Goal: Contribute content: Add original content to the website for others to see

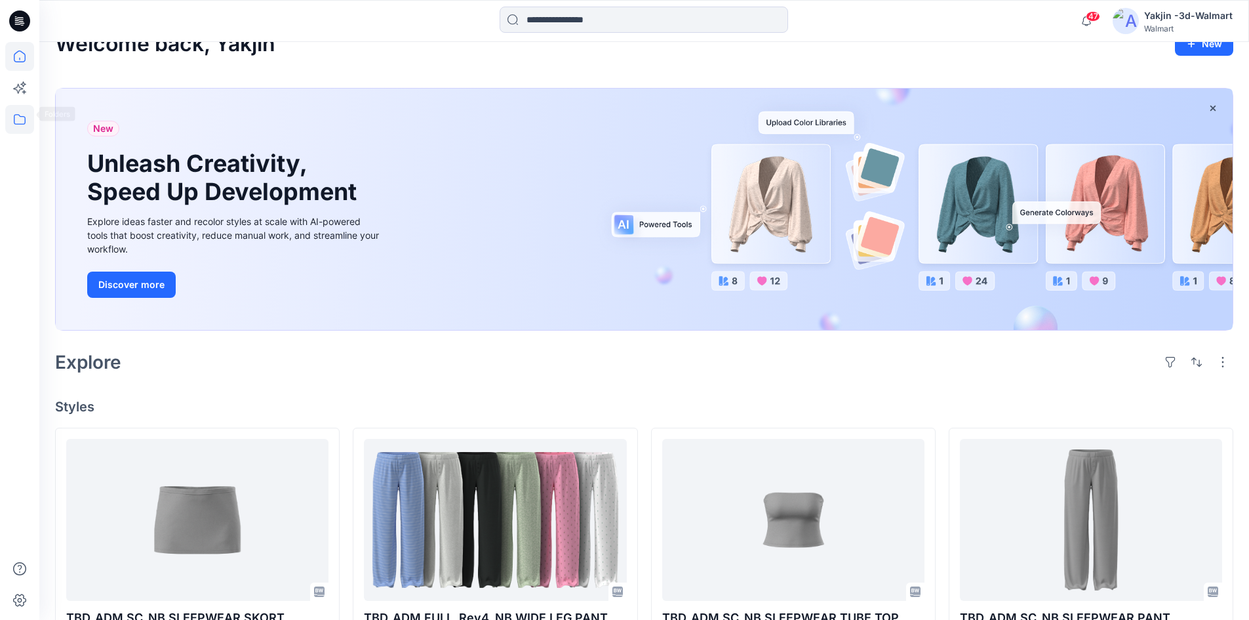
scroll to position [20, 0]
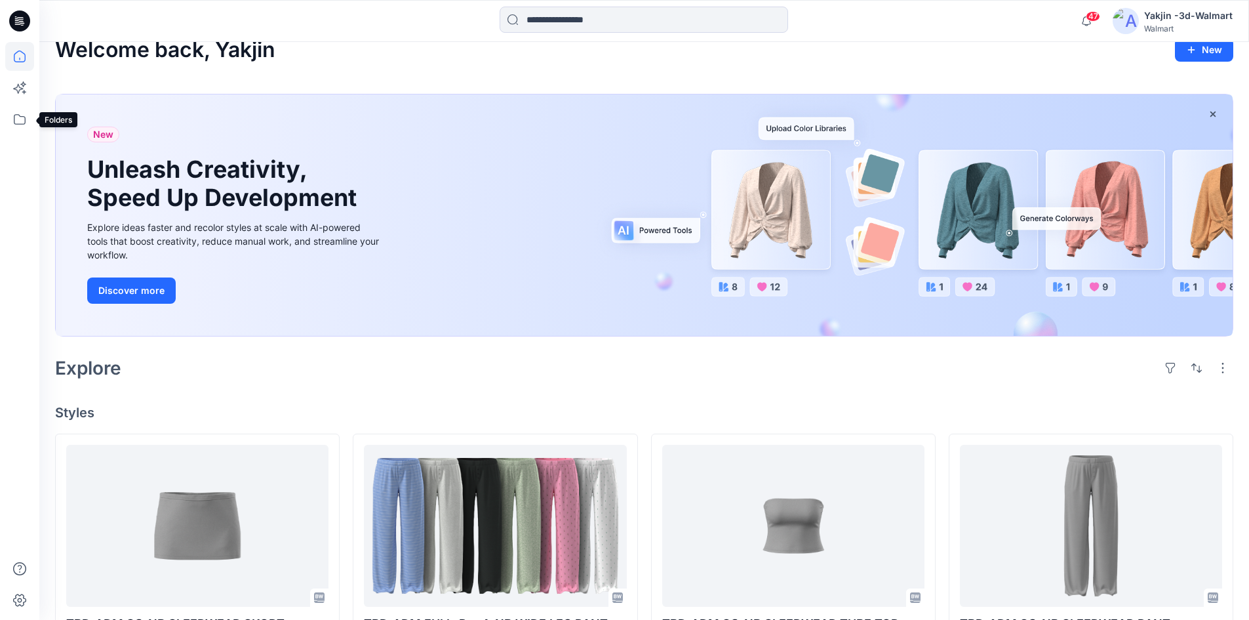
drag, startPoint x: 12, startPoint y: 124, endPoint x: 4, endPoint y: 125, distance: 8.0
click at [12, 124] on icon at bounding box center [19, 119] width 29 height 29
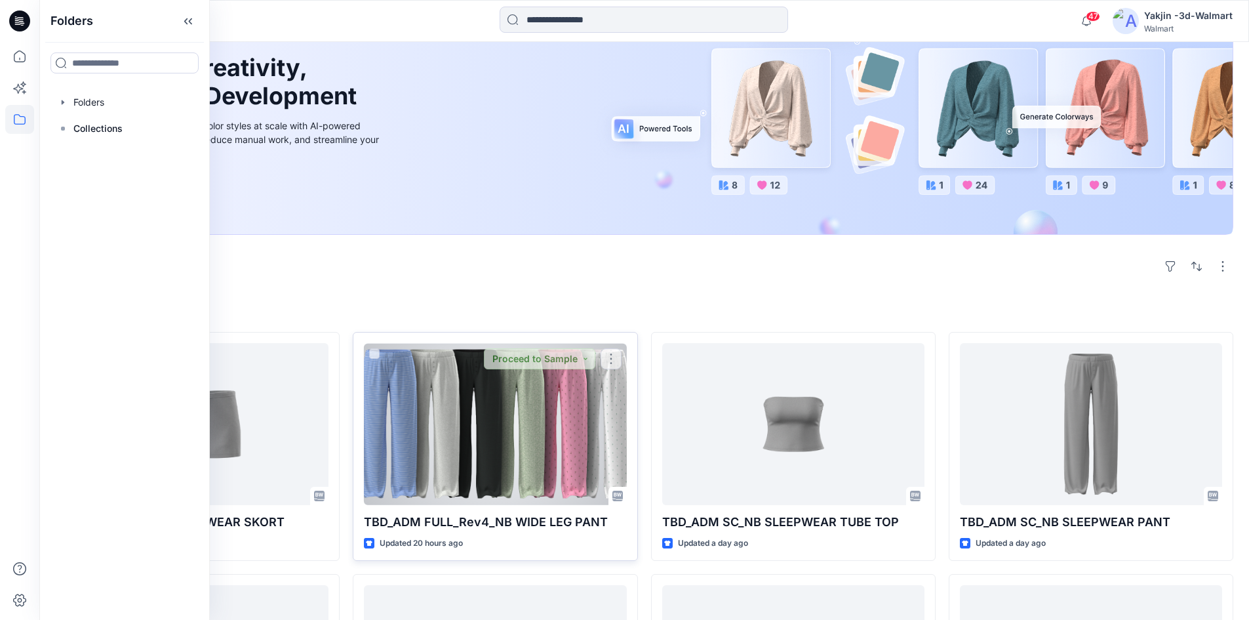
scroll to position [216, 0]
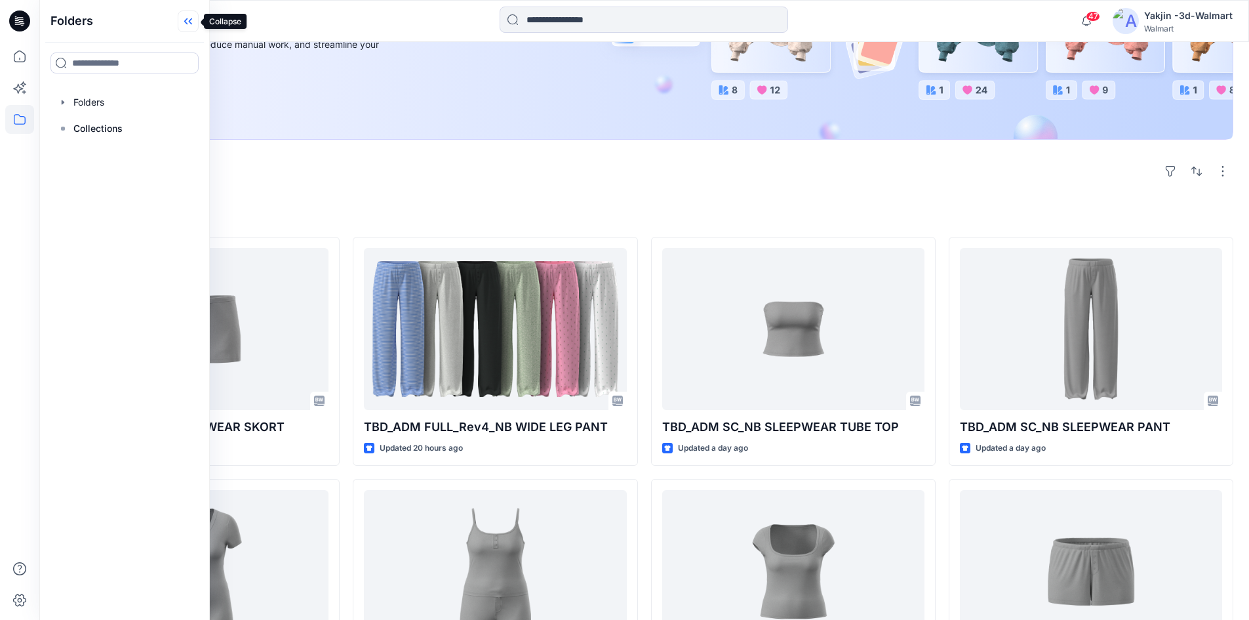
click at [191, 25] on icon at bounding box center [188, 21] width 21 height 22
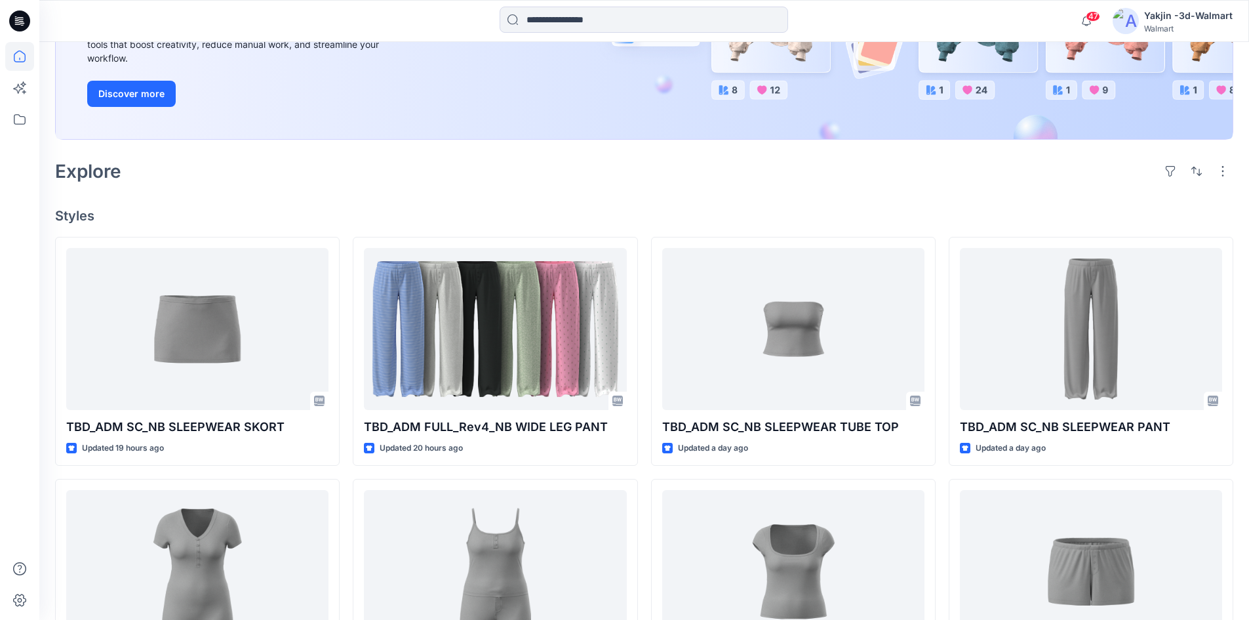
click at [354, 218] on h4 "Styles" at bounding box center [644, 216] width 1178 height 16
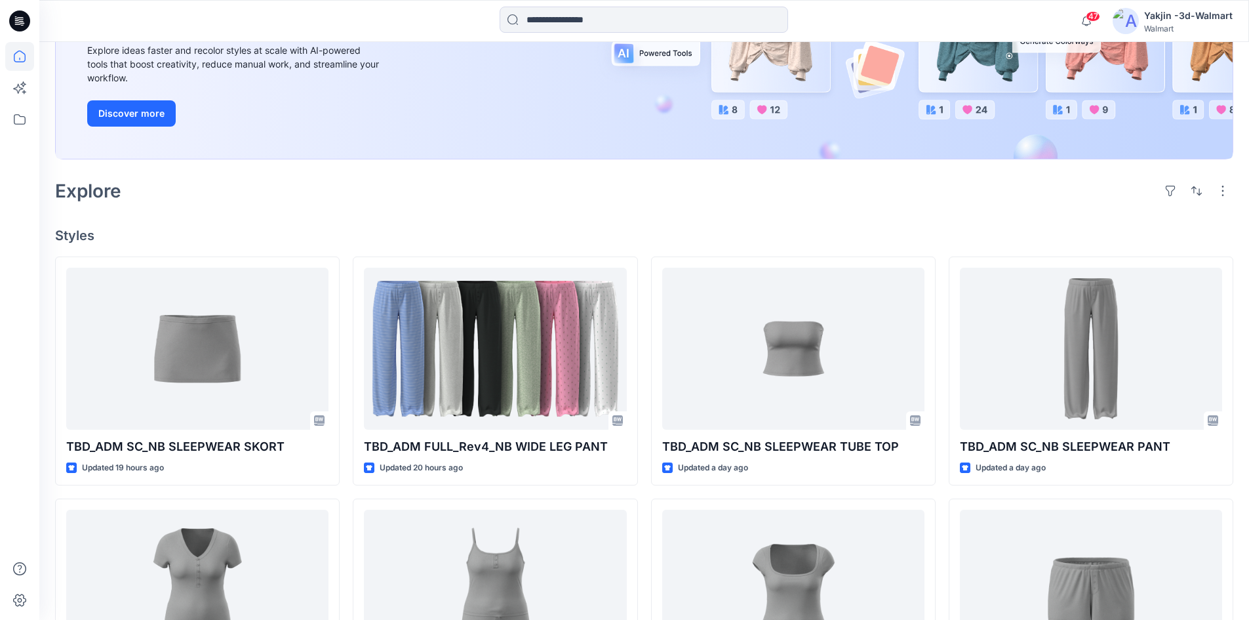
scroll to position [20, 0]
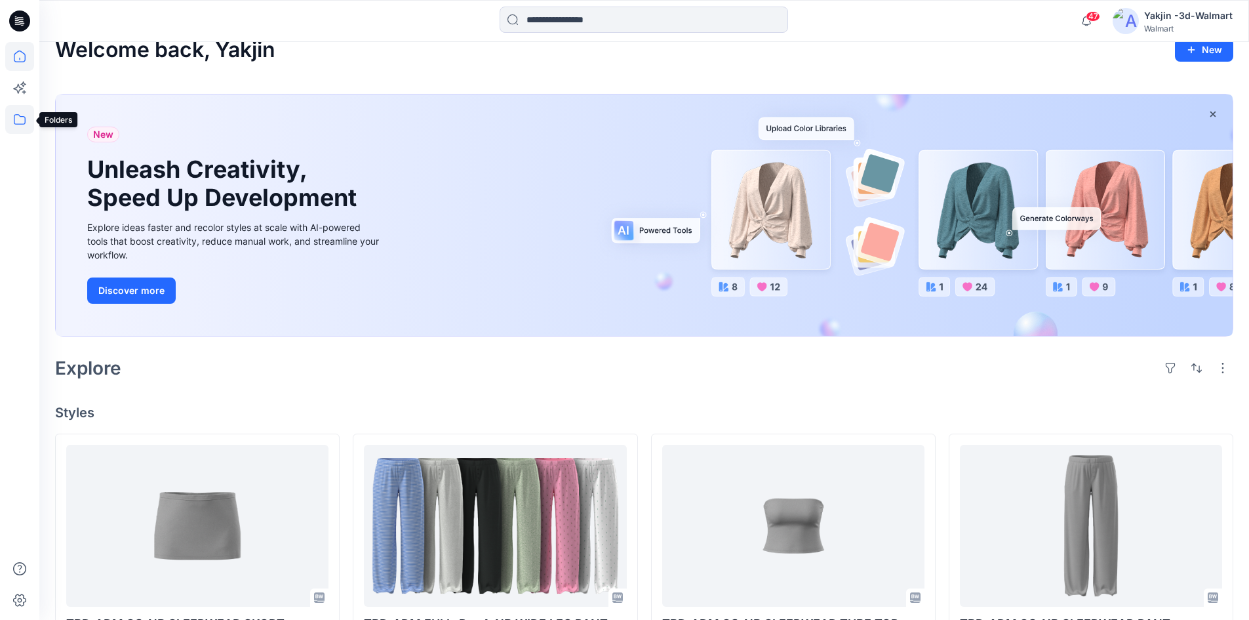
click at [25, 115] on icon at bounding box center [19, 119] width 29 height 29
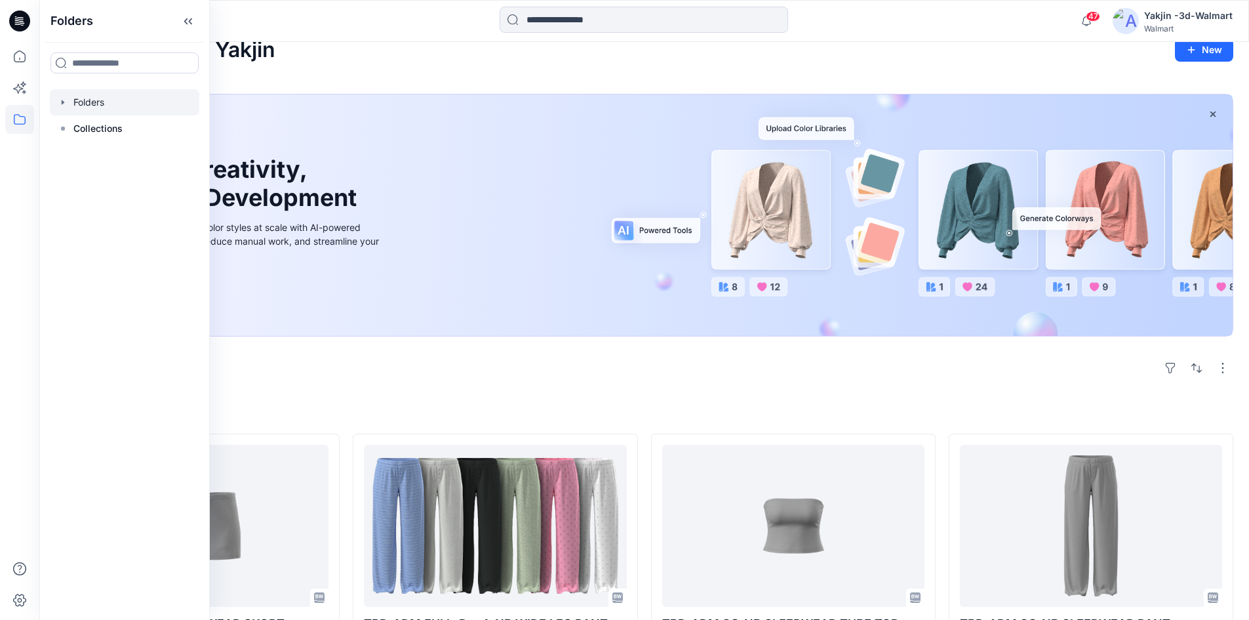
click at [116, 106] on div at bounding box center [125, 102] width 150 height 26
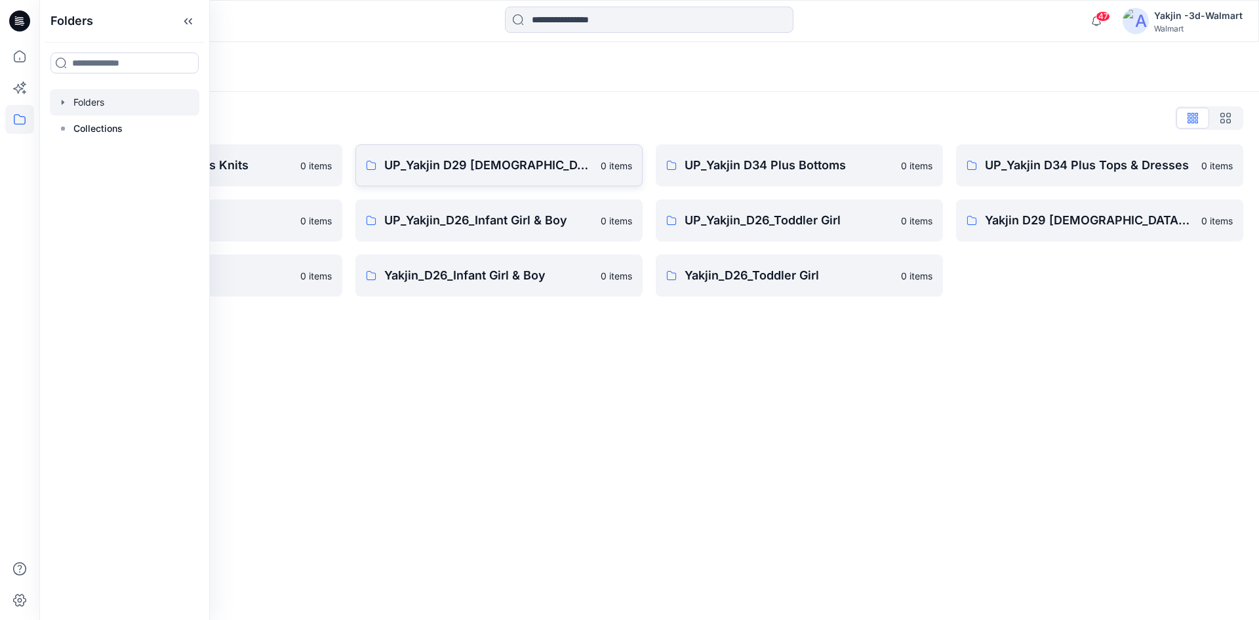
click at [426, 167] on p "UP_Yakjin D29 [DEMOGRAPHIC_DATA] Sleep" at bounding box center [488, 165] width 209 height 18
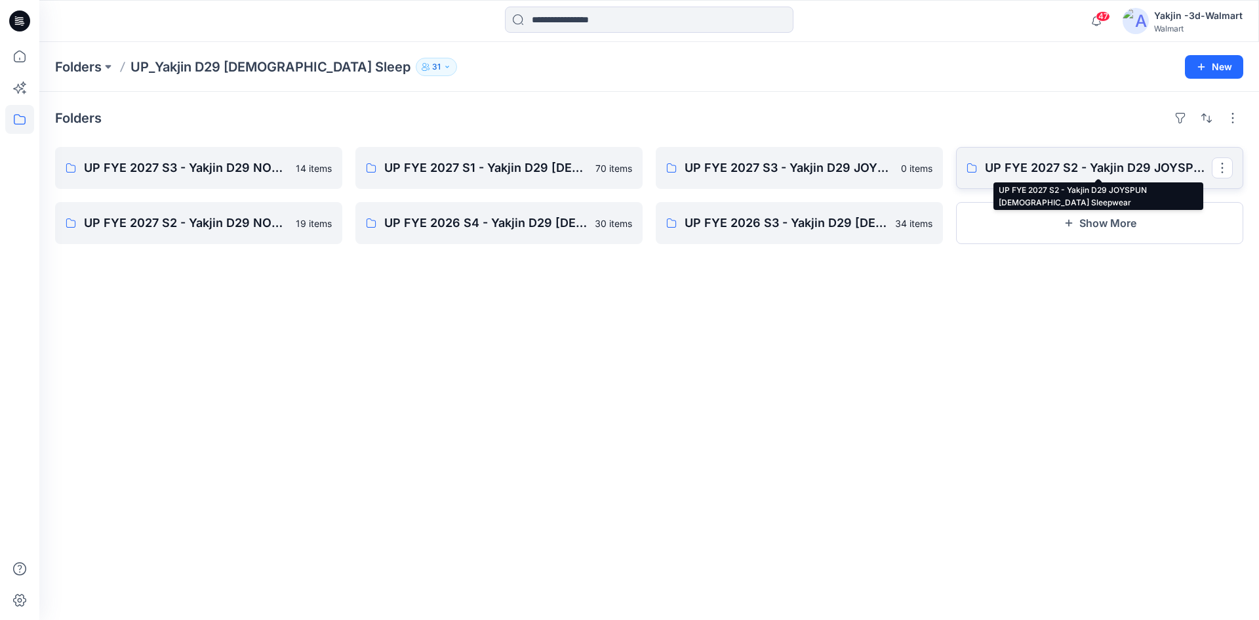
click at [1074, 175] on p "UP FYE 2027 S2 - Yakjin D29 JOYSPUN [DEMOGRAPHIC_DATA] Sleepwear" at bounding box center [1098, 168] width 227 height 18
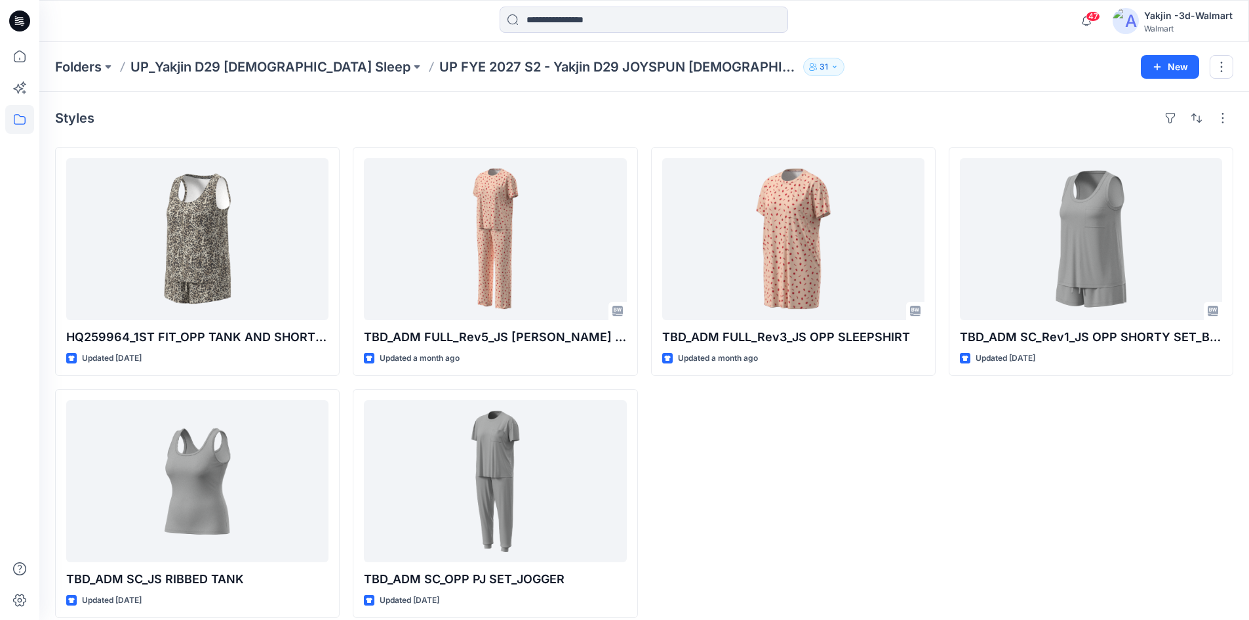
drag, startPoint x: 264, startPoint y: 104, endPoint x: 229, endPoint y: 134, distance: 45.6
click at [264, 104] on div "Styles HQ259964_1ST FIT_OPP TANK AND SHORTSLEEP SET Updated 3 days ago TBD_ADM …" at bounding box center [644, 363] width 1210 height 542
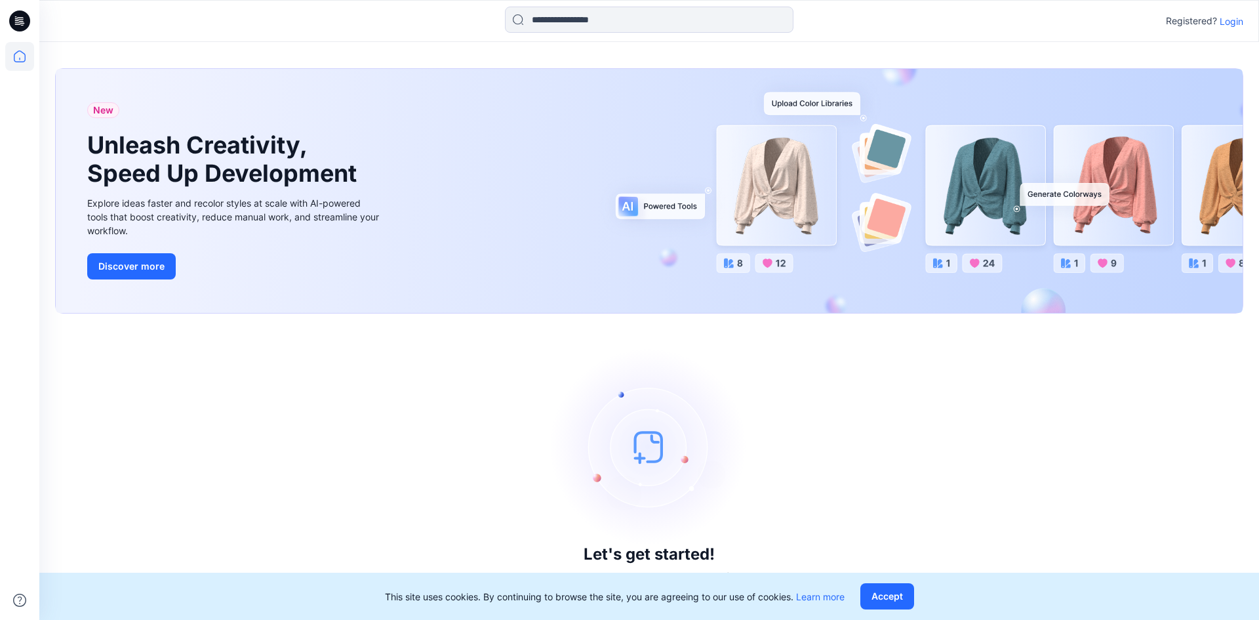
click at [1220, 22] on p "Login" at bounding box center [1232, 21] width 24 height 14
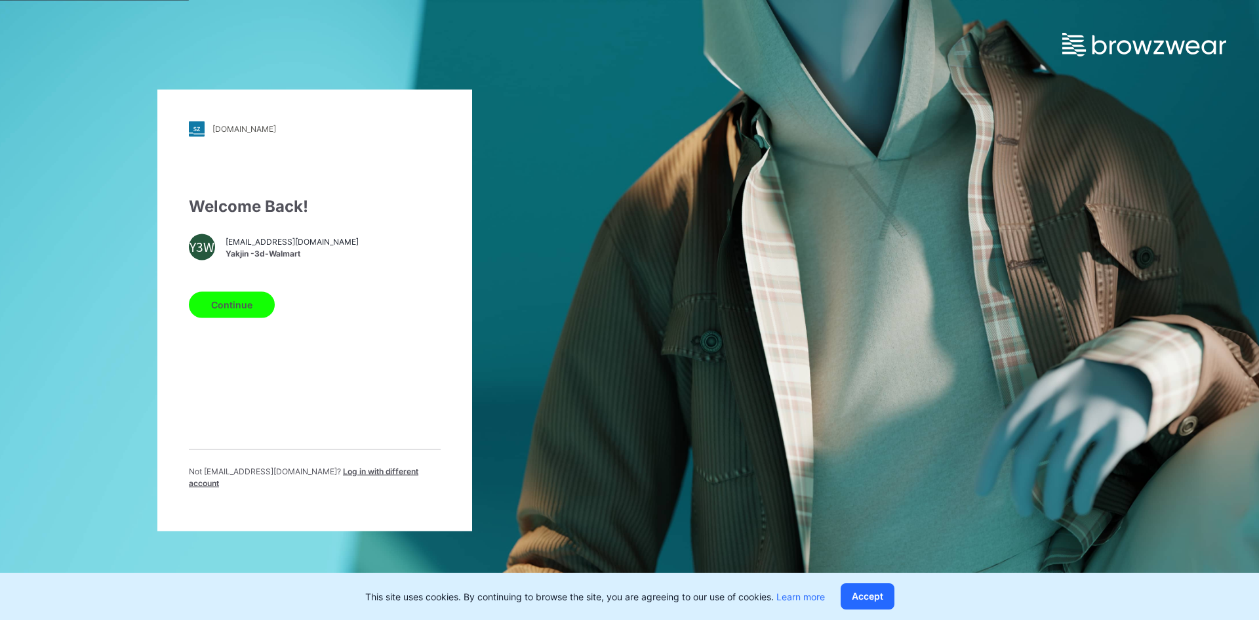
click at [220, 302] on button "Continue" at bounding box center [232, 304] width 86 height 26
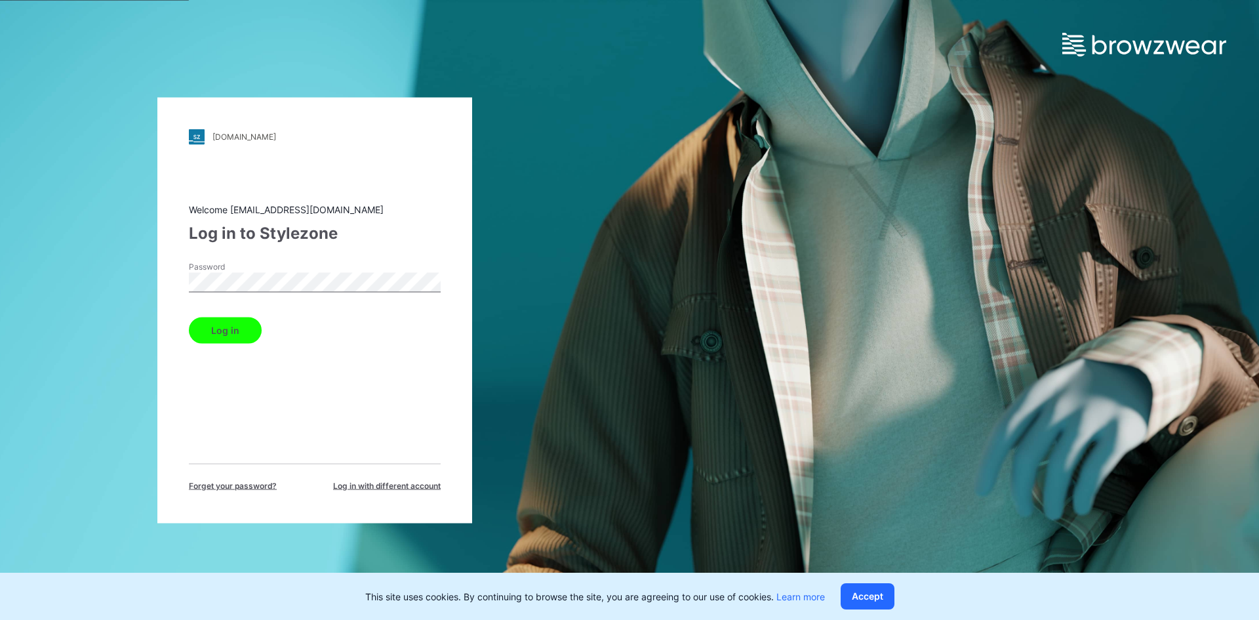
click at [251, 330] on button "Log in" at bounding box center [225, 330] width 73 height 26
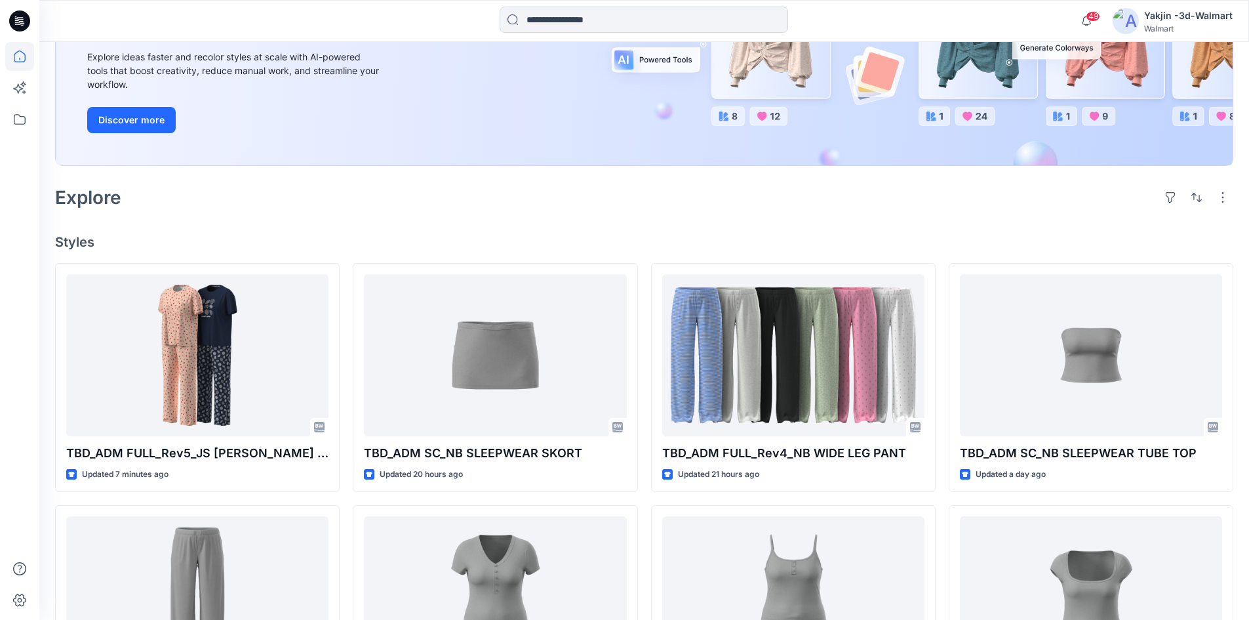
scroll to position [197, 0]
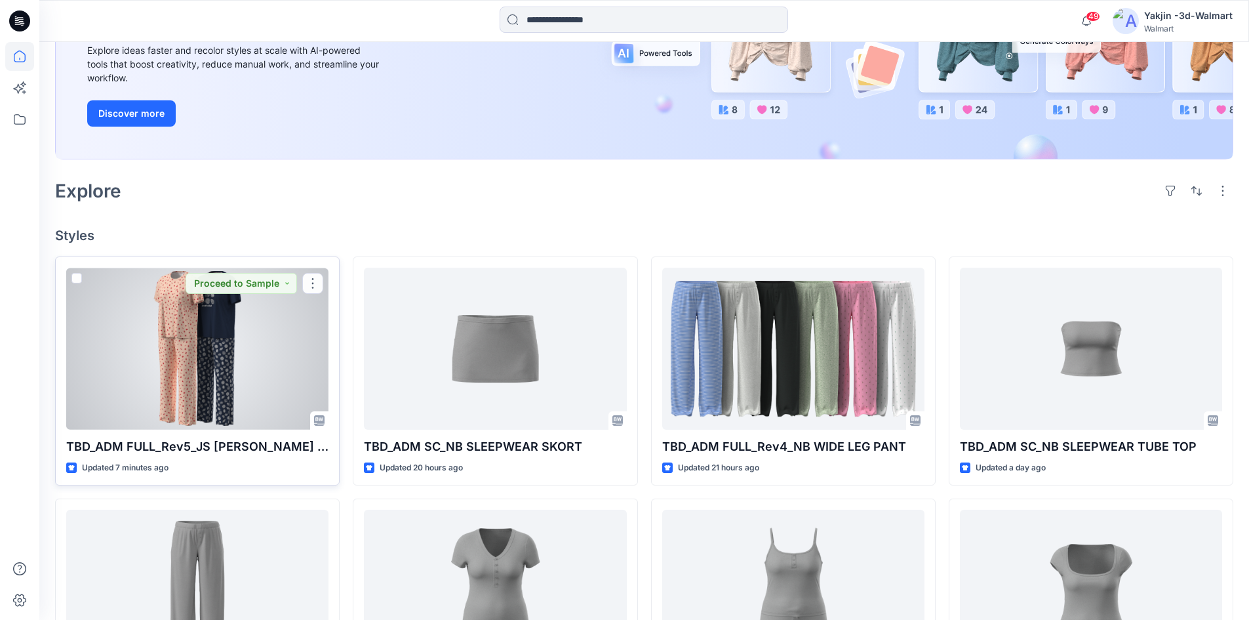
click at [242, 369] on div at bounding box center [197, 349] width 262 height 162
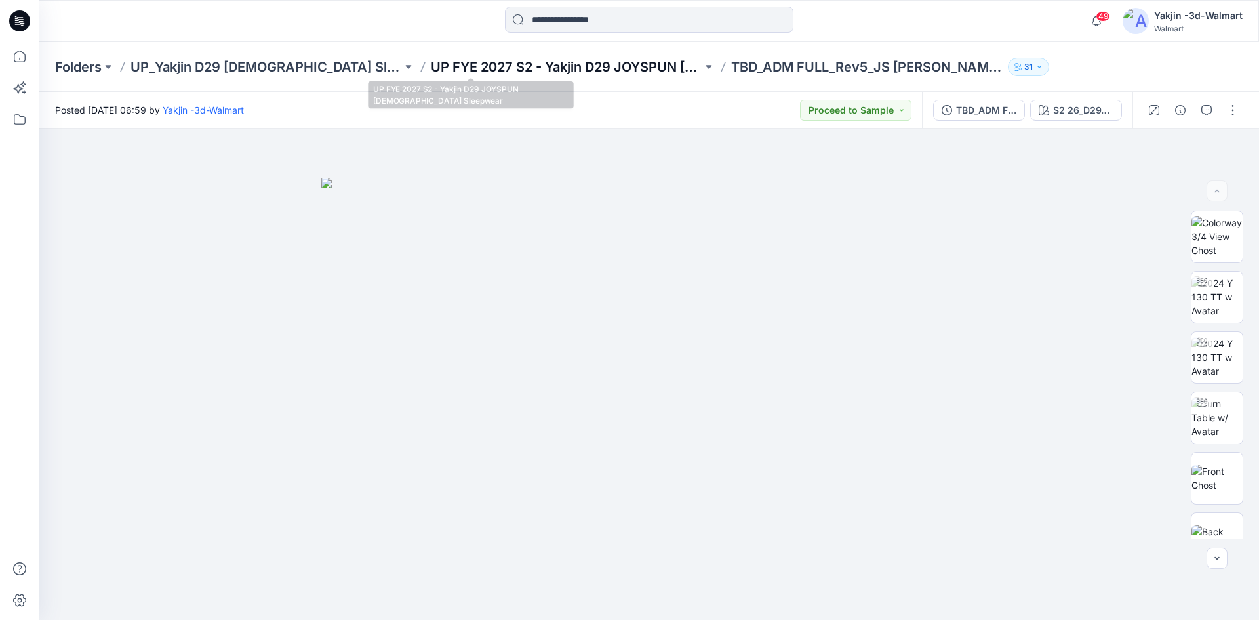
click at [561, 71] on p "UP FYE 2027 S2 - Yakjin D29 JOYSPUN [DEMOGRAPHIC_DATA] Sleepwear" at bounding box center [566, 67] width 271 height 18
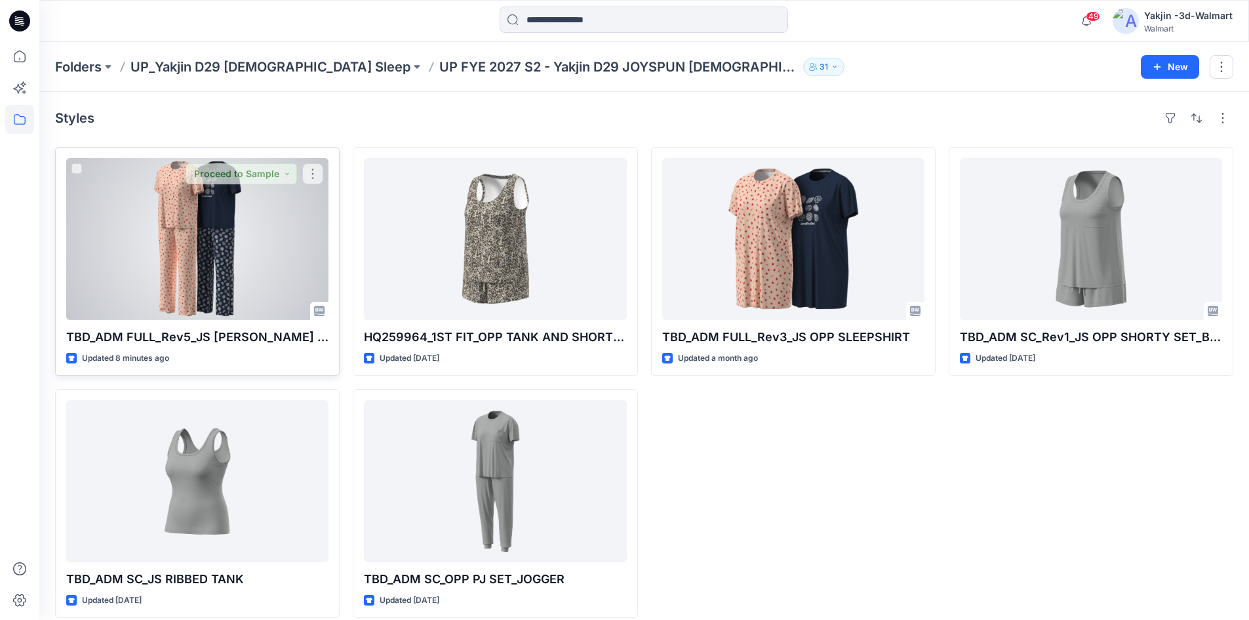
click at [208, 270] on div at bounding box center [197, 239] width 262 height 162
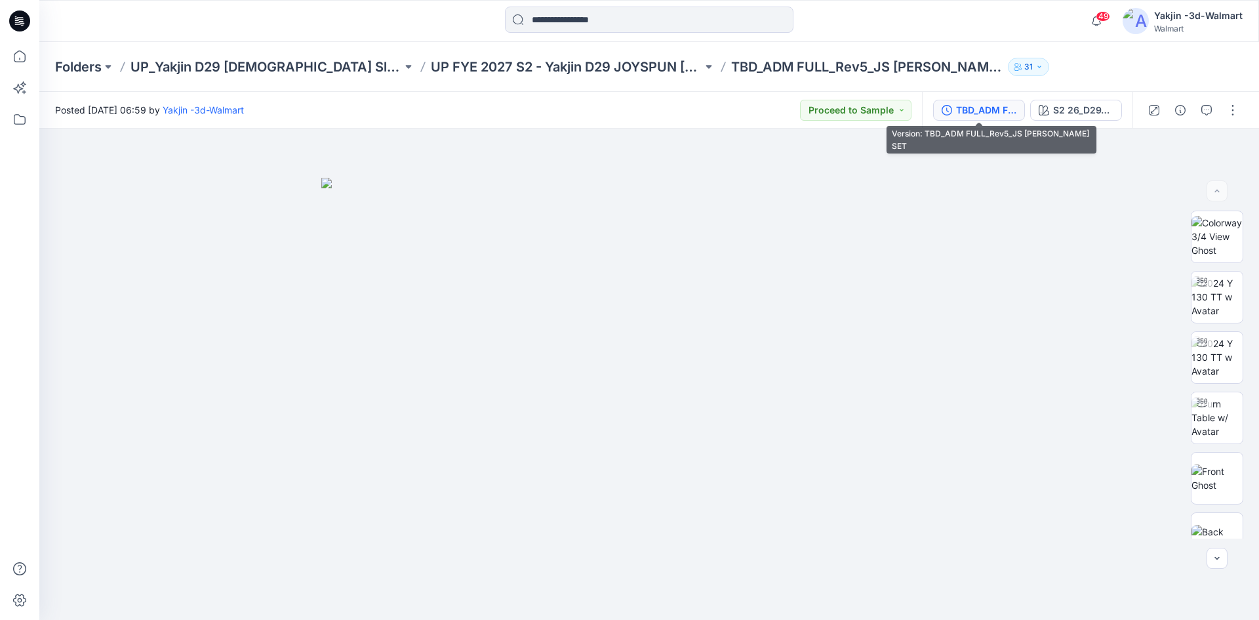
click at [956, 109] on div "TBD_ADM FULL_Rev5_JS [PERSON_NAME] SET" at bounding box center [986, 110] width 60 height 14
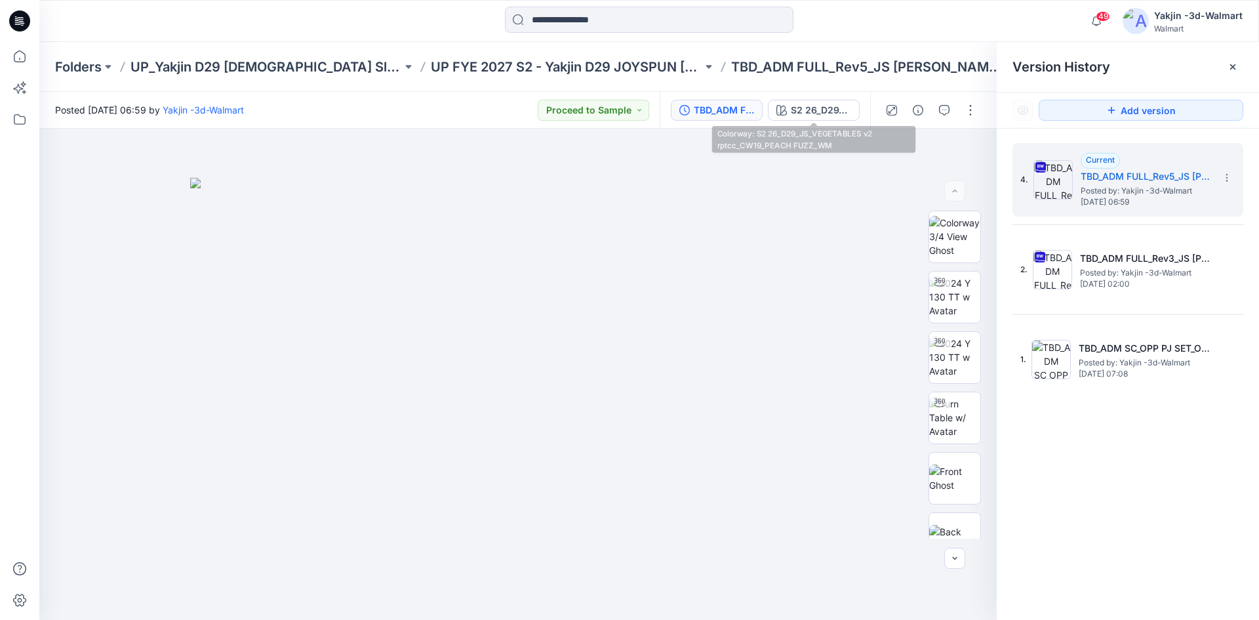
drag, startPoint x: 793, startPoint y: 111, endPoint x: 833, endPoint y: 125, distance: 43.1
click at [793, 111] on div "S2 26_D29_JS_VEGETABLES v2 rptcc_CW19_PEACH FUZZ_WM" at bounding box center [821, 110] width 60 height 14
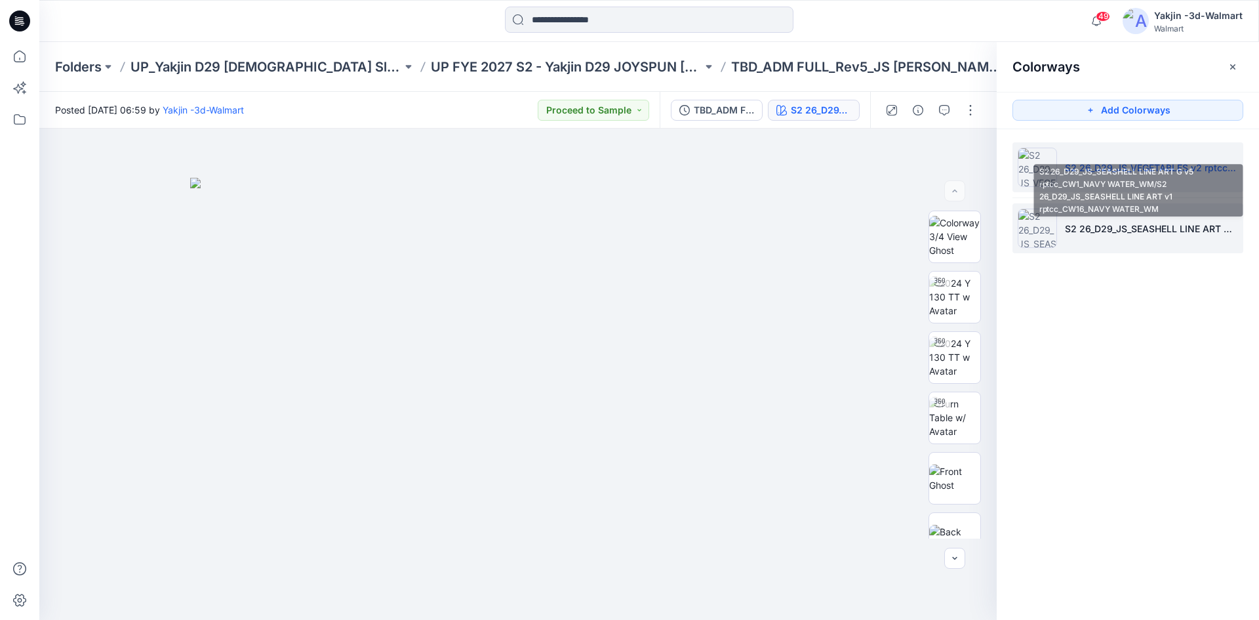
click at [1078, 231] on p "S2 26_D29_JS_SEASHELL LINE ART G v5 rptcc_CW1_NAVY WATER_WM/S2 26_D29_JS_SEASHE…" at bounding box center [1151, 229] width 173 height 14
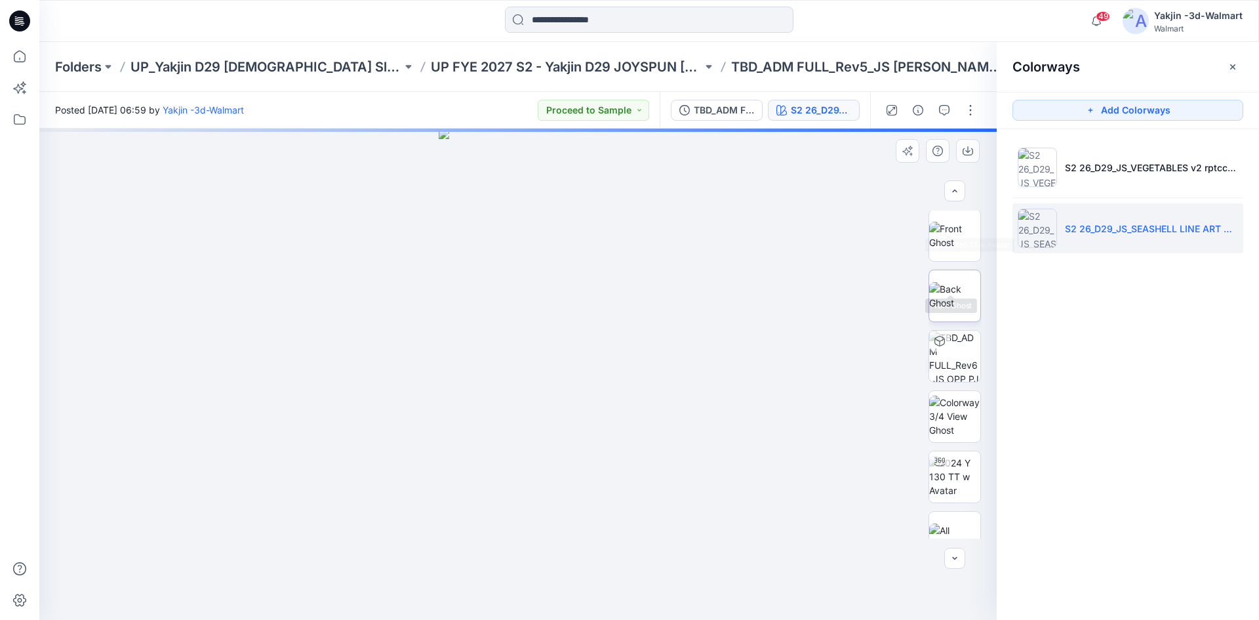
scroll to position [147, 0]
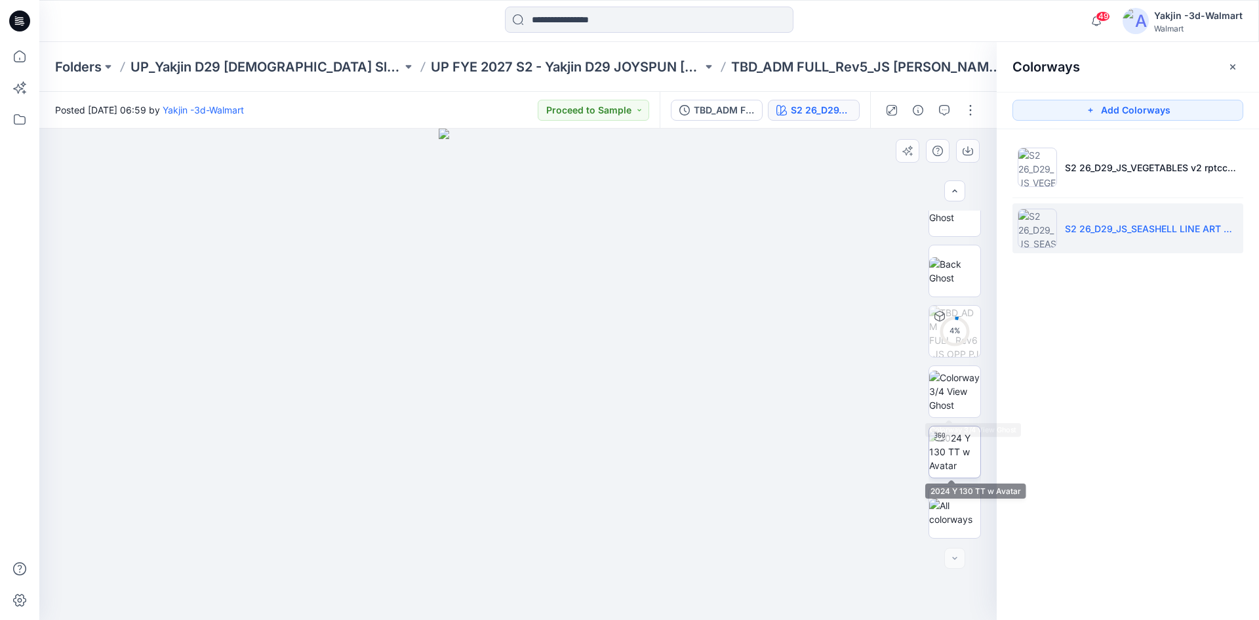
click at [954, 447] on img at bounding box center [954, 451] width 51 height 41
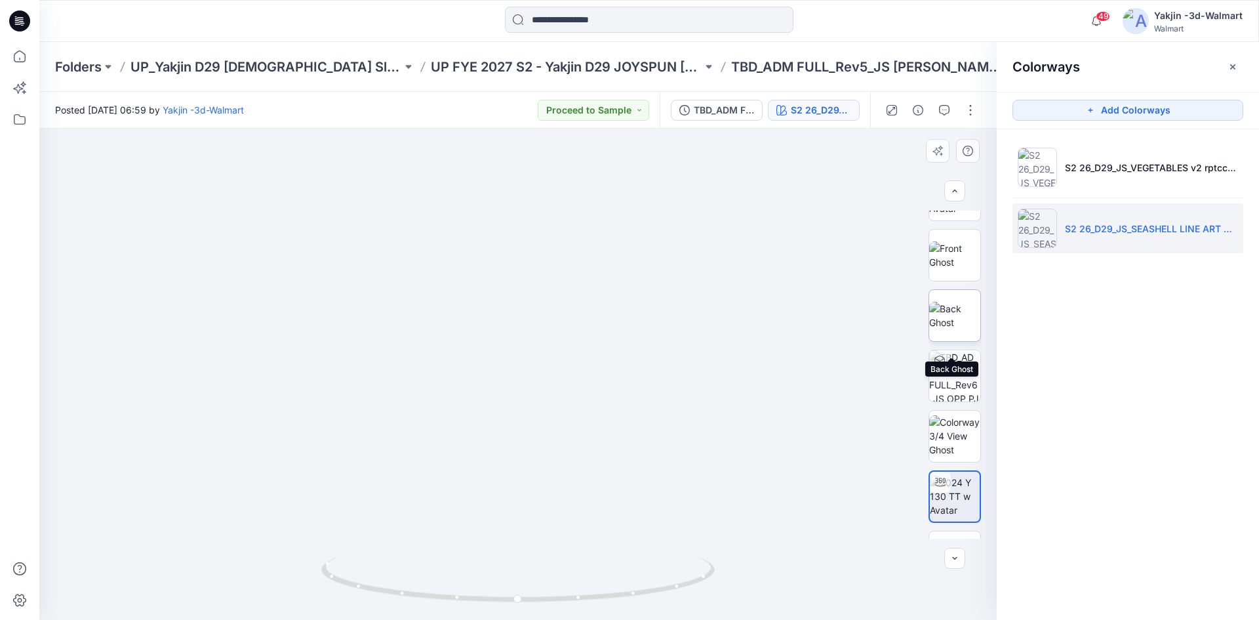
scroll to position [81, 0]
click at [948, 262] on img at bounding box center [954, 276] width 51 height 28
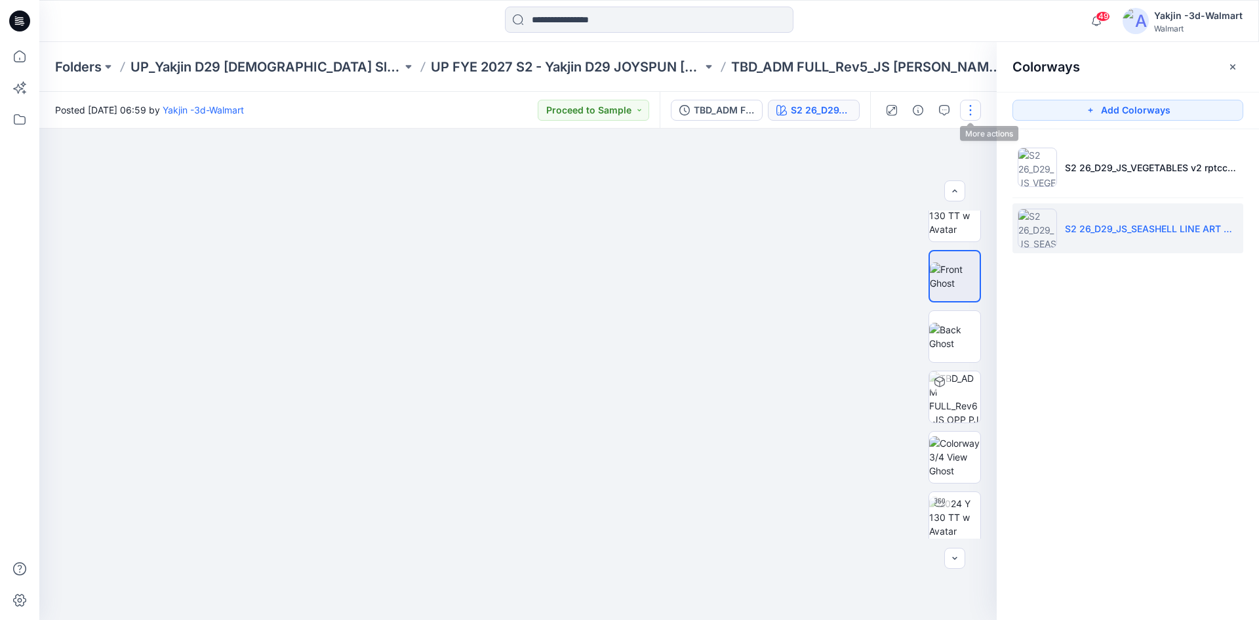
click at [972, 104] on button "button" at bounding box center [970, 110] width 21 height 21
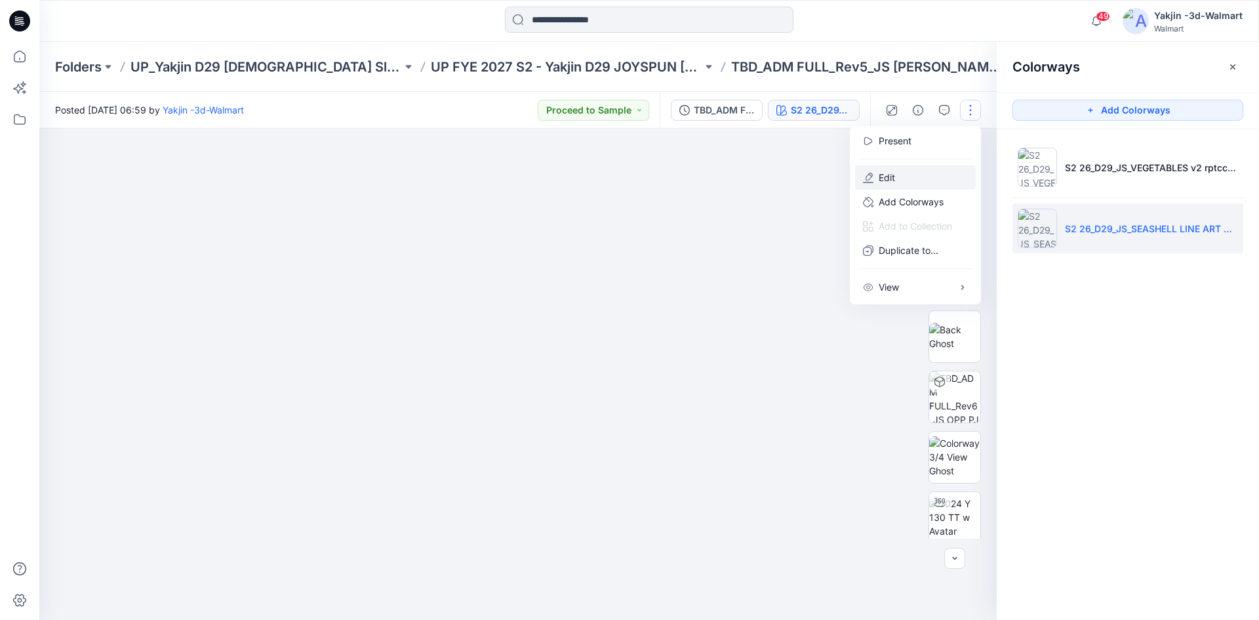
click at [925, 182] on button "Edit" at bounding box center [915, 177] width 121 height 24
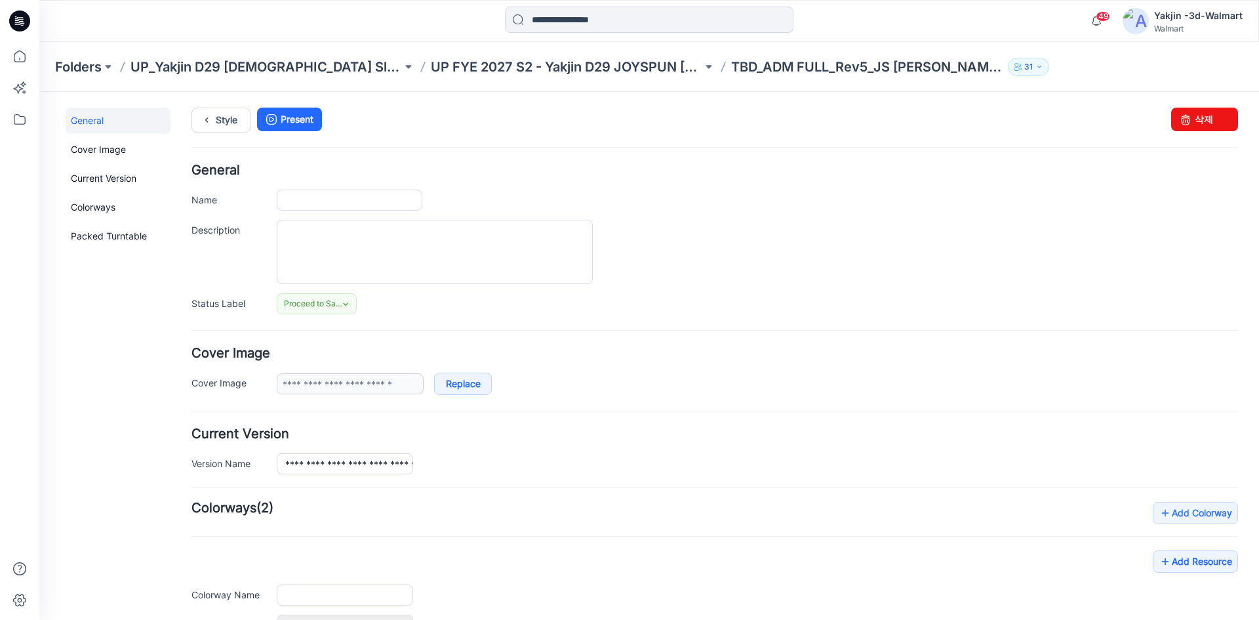
type input "**********"
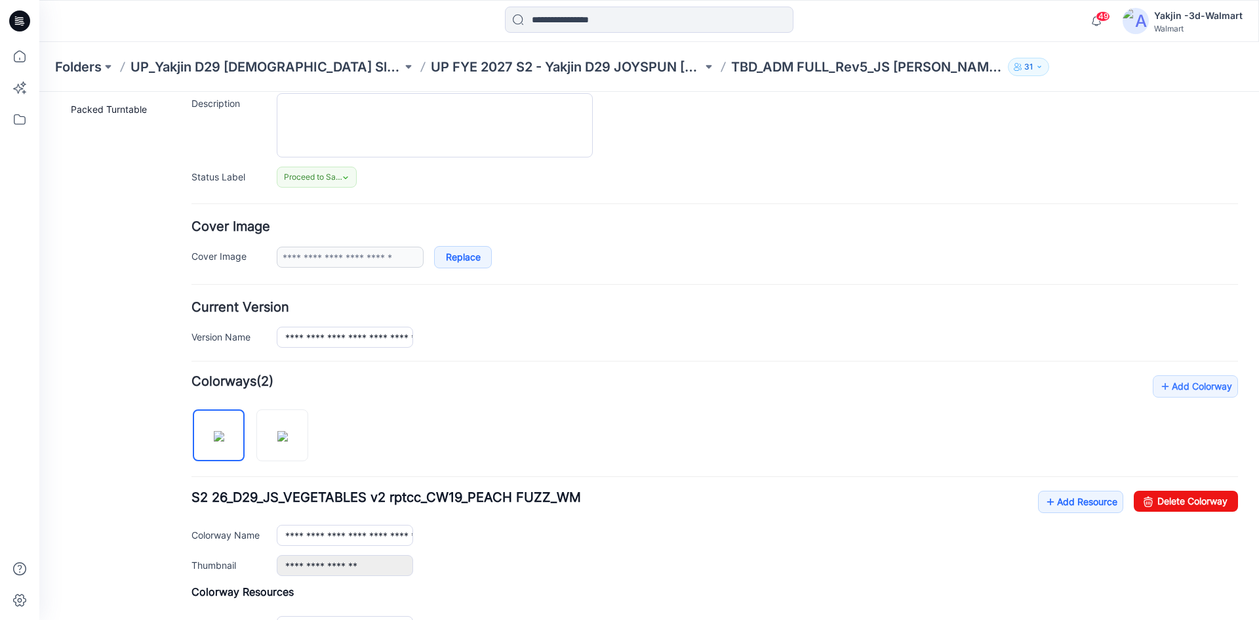
scroll to position [197, 0]
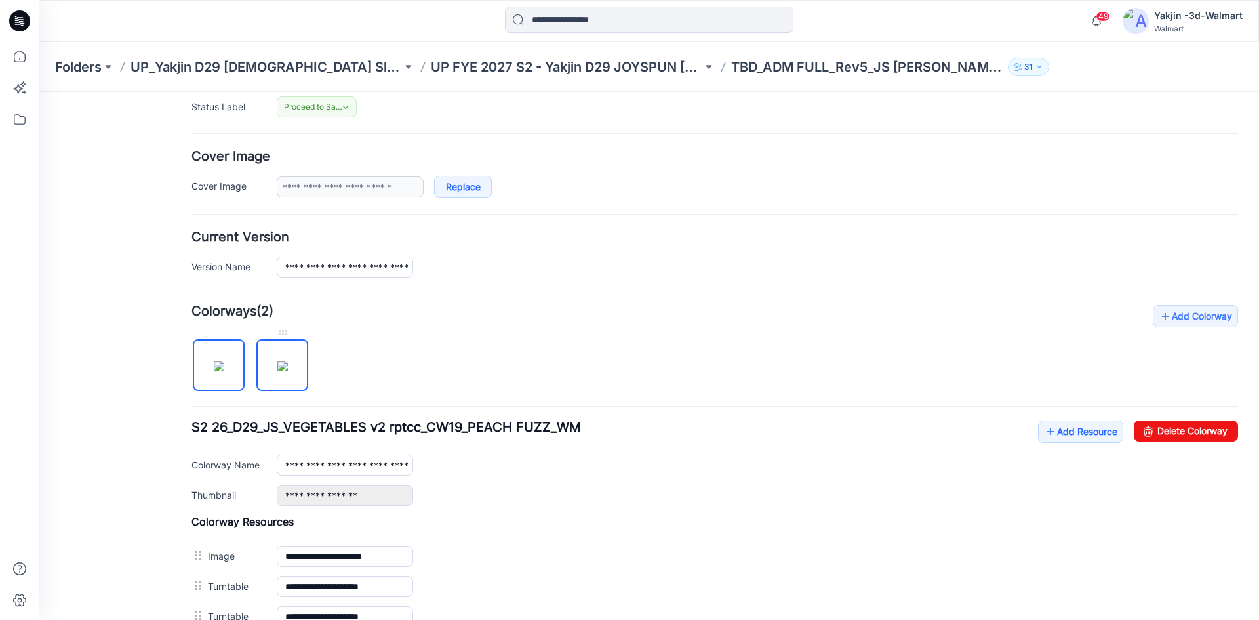
click at [281, 361] on img at bounding box center [282, 366] width 10 height 10
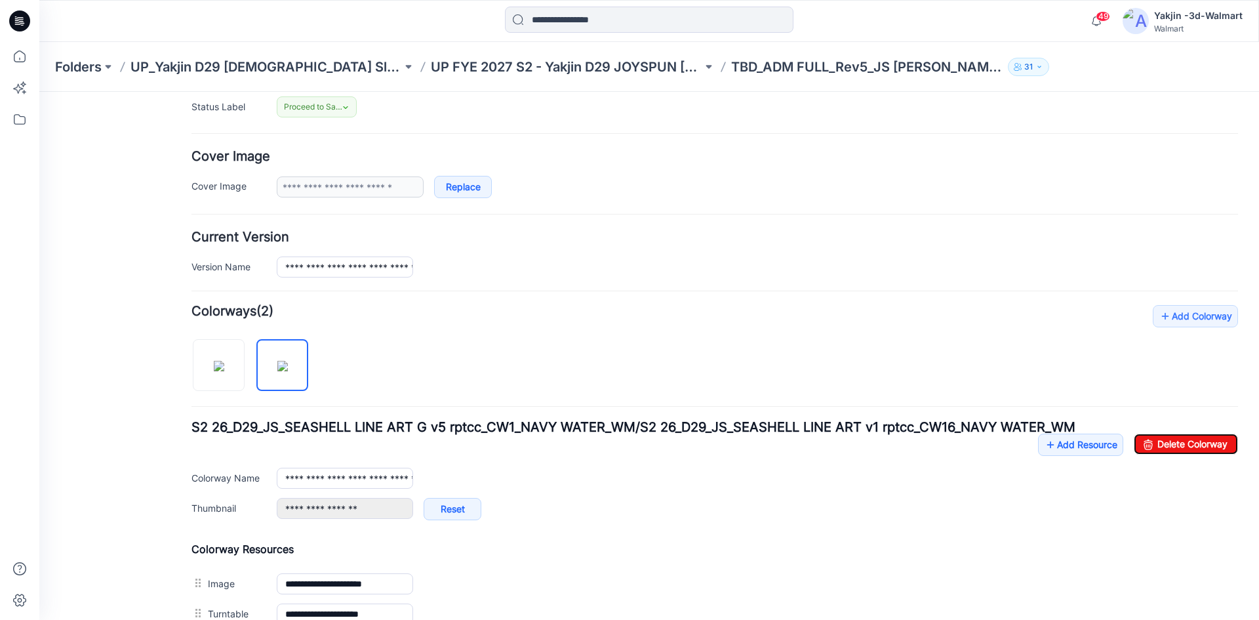
drag, startPoint x: 1162, startPoint y: 445, endPoint x: 699, endPoint y: 97, distance: 578.9
click at [1163, 445] on link "Delete Colorway" at bounding box center [1186, 443] width 104 height 21
click at [695, 106] on div "Proceed to Sample Set Status *Revision Requested TD - Need to Review PD - Need …" at bounding box center [757, 106] width 961 height 21
type input "**********"
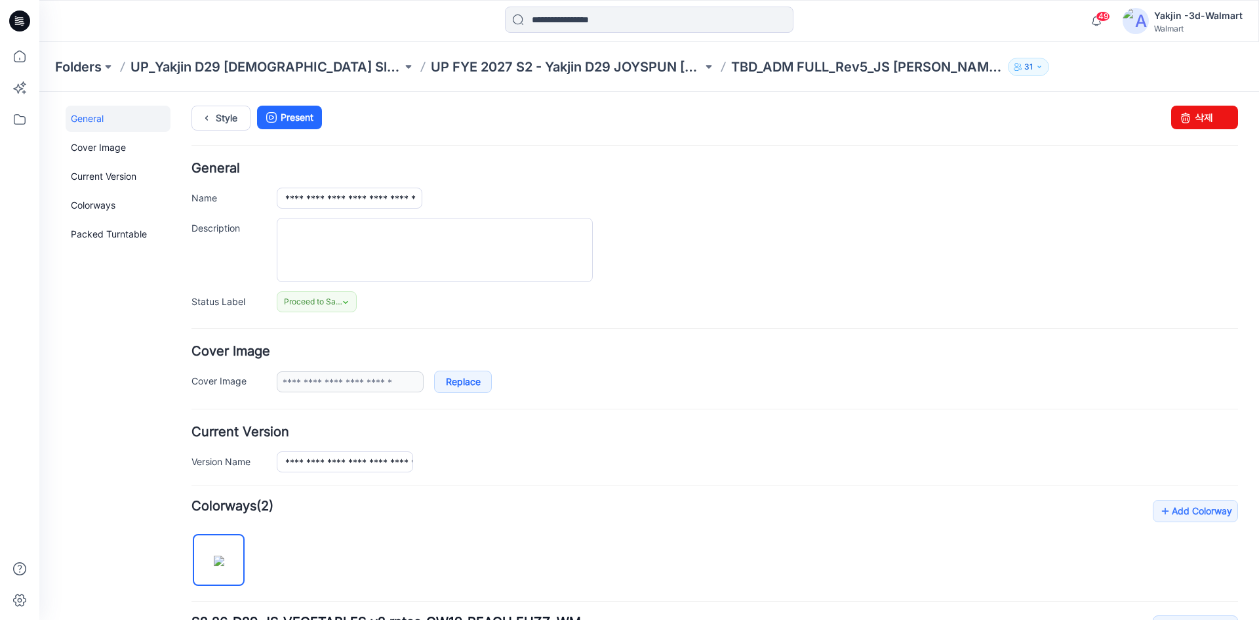
scroll to position [0, 0]
click at [242, 112] on link "Style" at bounding box center [220, 120] width 59 height 25
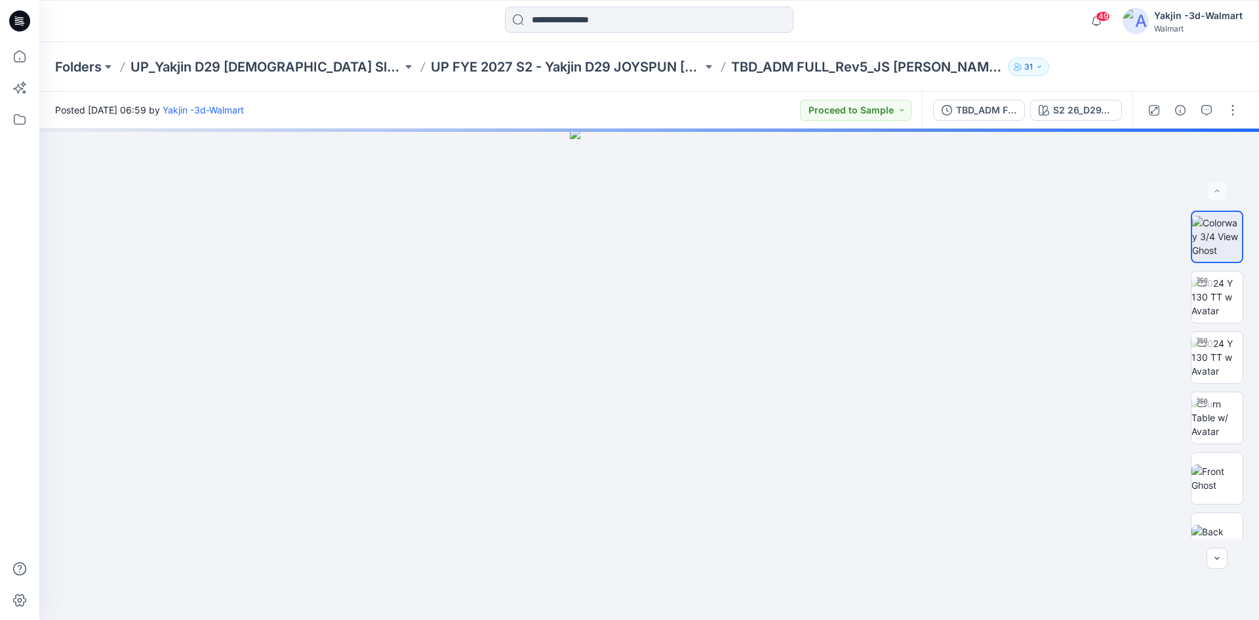
click at [459, 72] on p "UP FYE 2027 S2 - Yakjin D29 JOYSPUN [DEMOGRAPHIC_DATA] Sleepwear" at bounding box center [566, 67] width 271 height 18
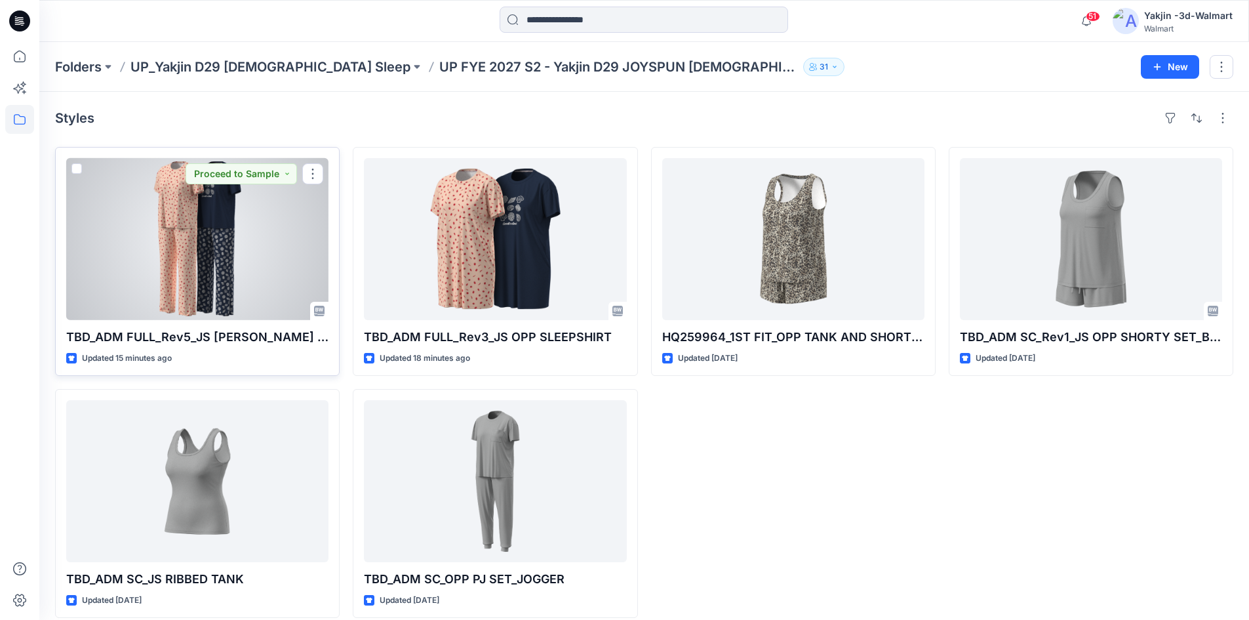
click at [296, 271] on div at bounding box center [197, 239] width 262 height 162
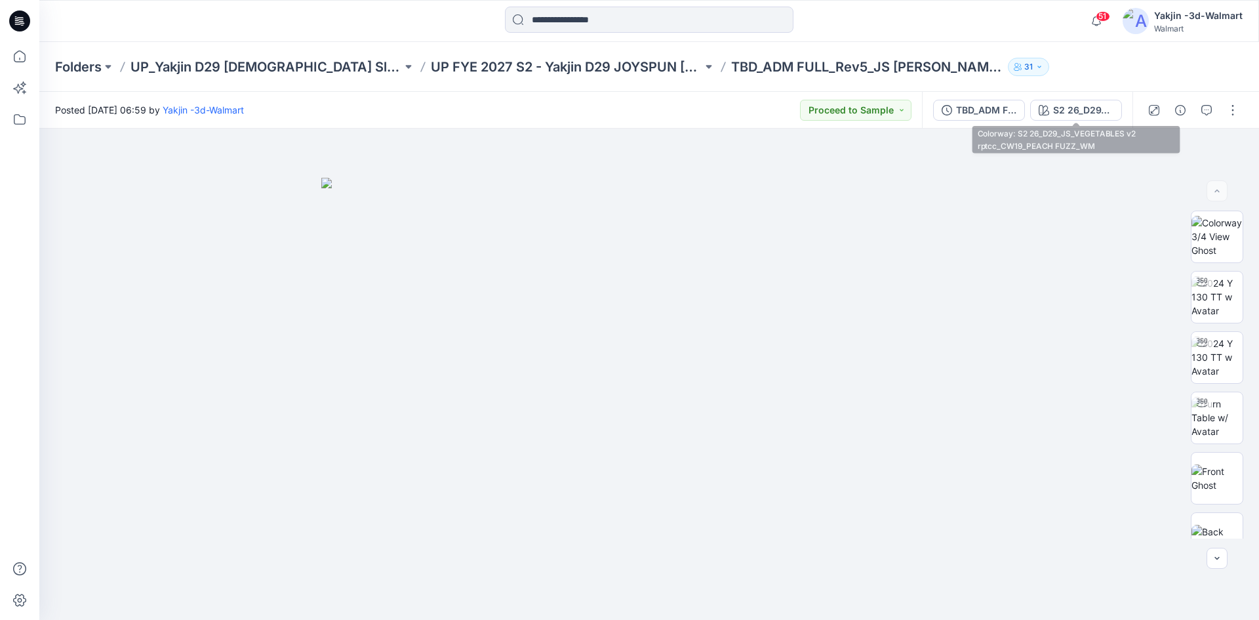
click at [1056, 107] on div "S2 26_D29_JS_VEGETABLES v2 rptcc_CW19_PEACH FUZZ_WM" at bounding box center [1083, 110] width 60 height 14
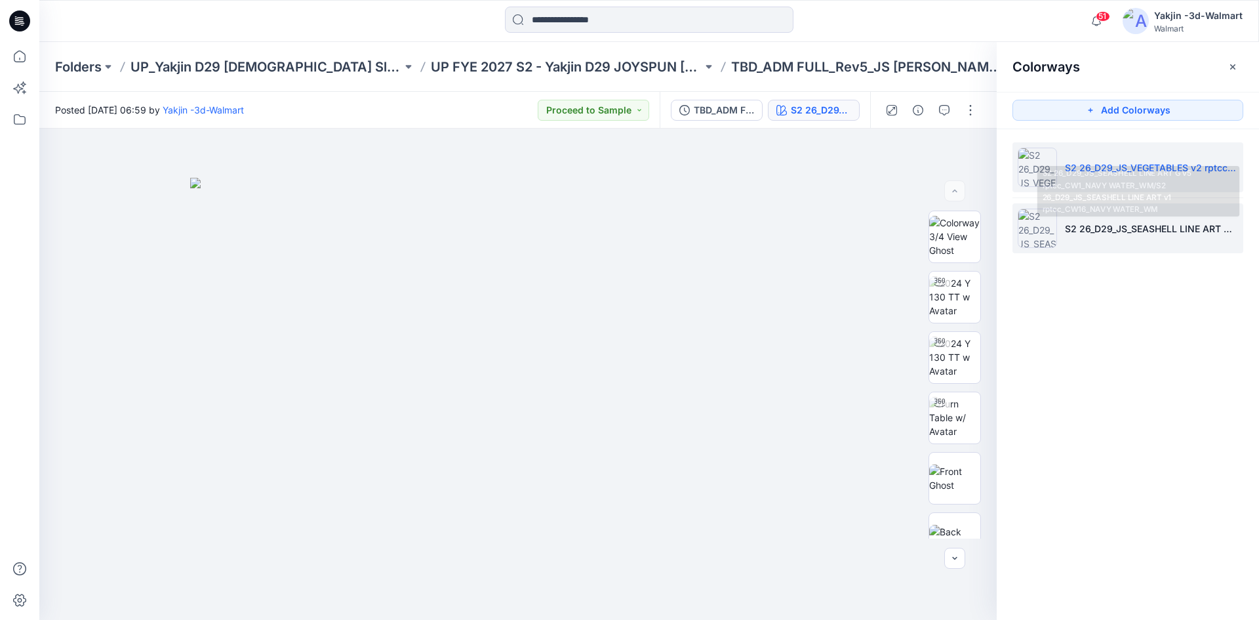
click at [1065, 225] on p "S2 26_D29_JS_SEASHELL LINE ART G v5 rptcc_CW1_NAVY WATER_WM/S2 26_D29_JS_SEASHE…" at bounding box center [1151, 229] width 173 height 14
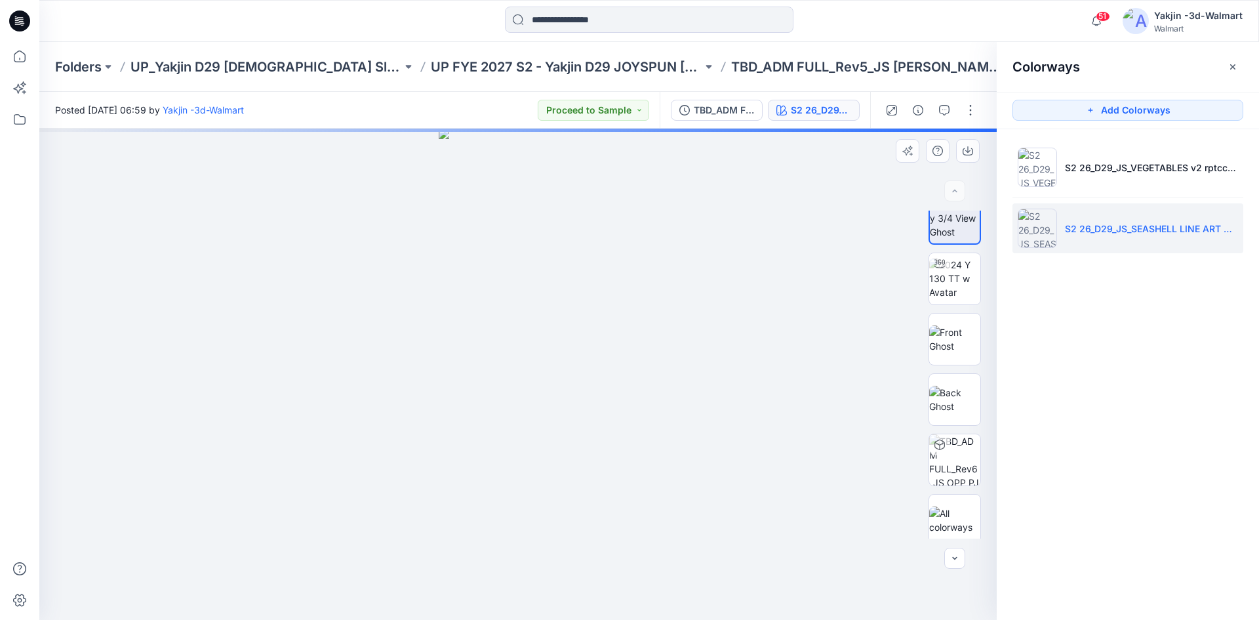
scroll to position [26, 0]
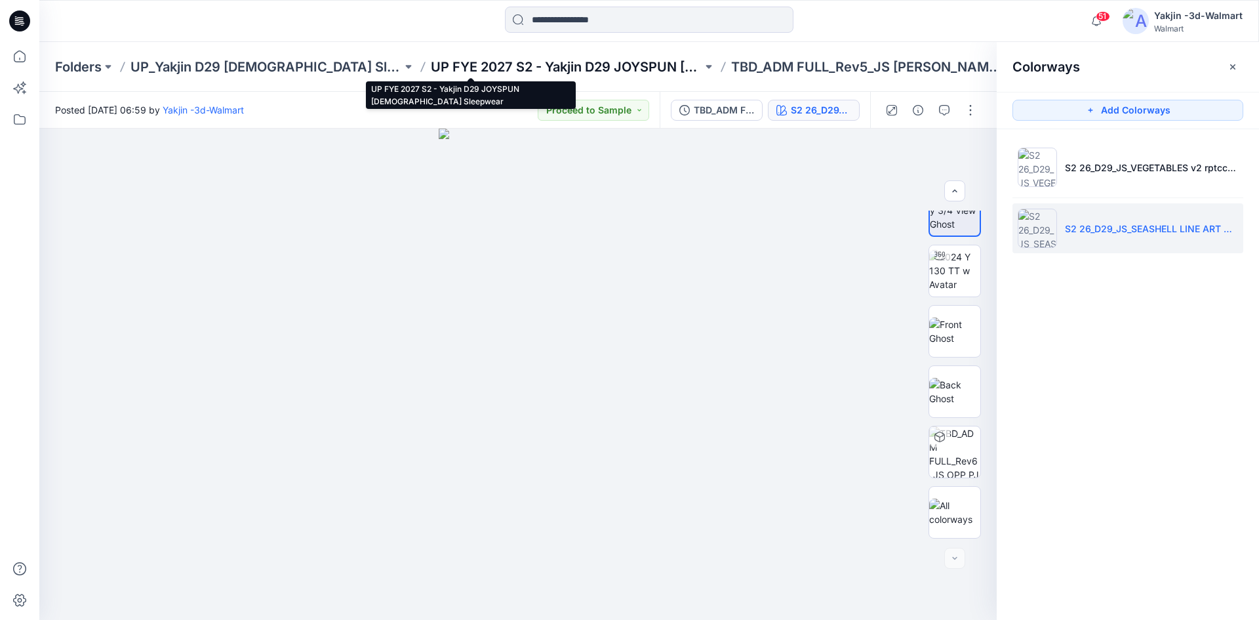
click at [513, 69] on p "UP FYE 2027 S2 - Yakjin D29 JOYSPUN [DEMOGRAPHIC_DATA] Sleepwear" at bounding box center [566, 67] width 271 height 18
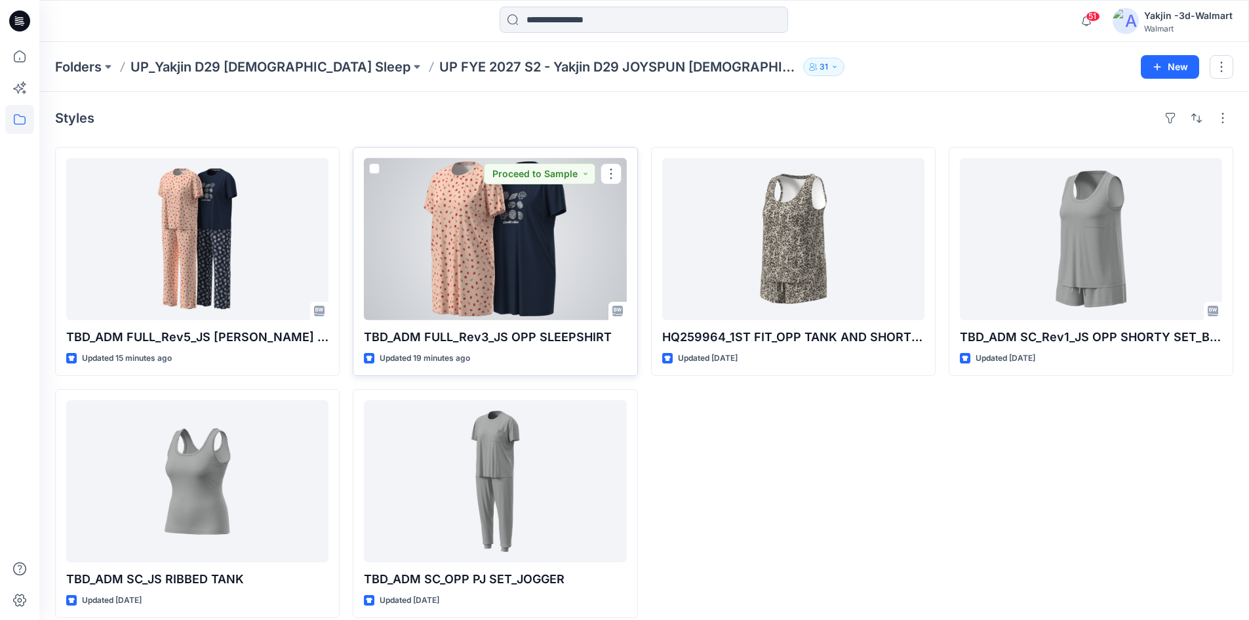
click at [452, 254] on div at bounding box center [495, 239] width 262 height 162
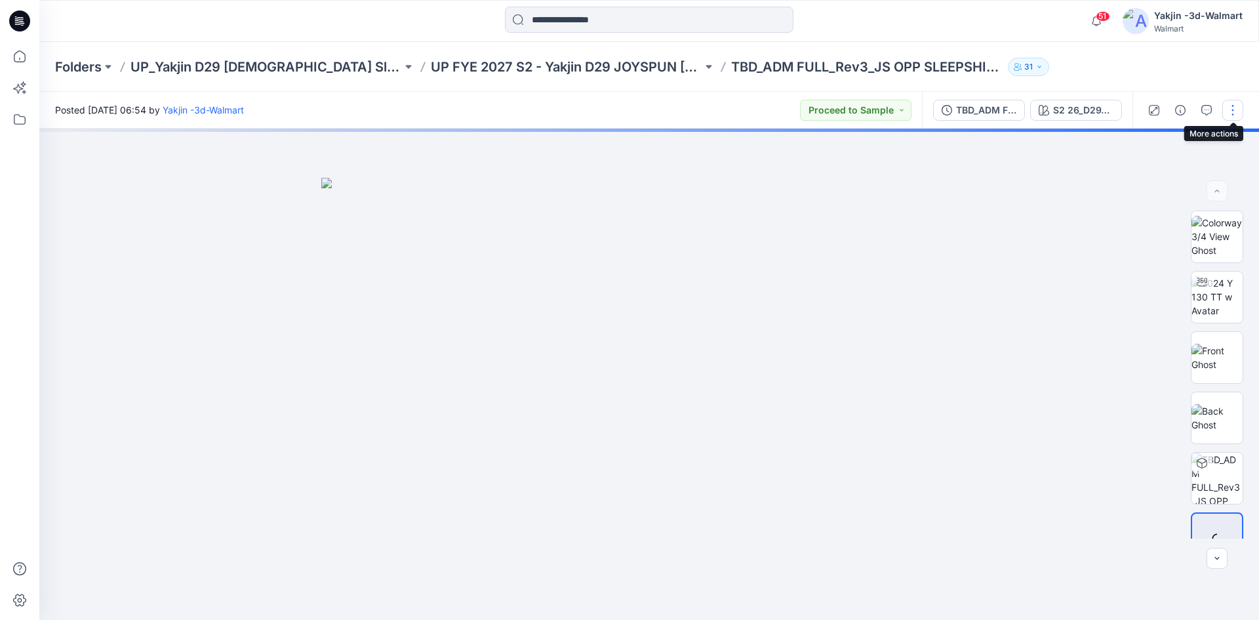
click at [1227, 115] on button "button" at bounding box center [1232, 110] width 21 height 21
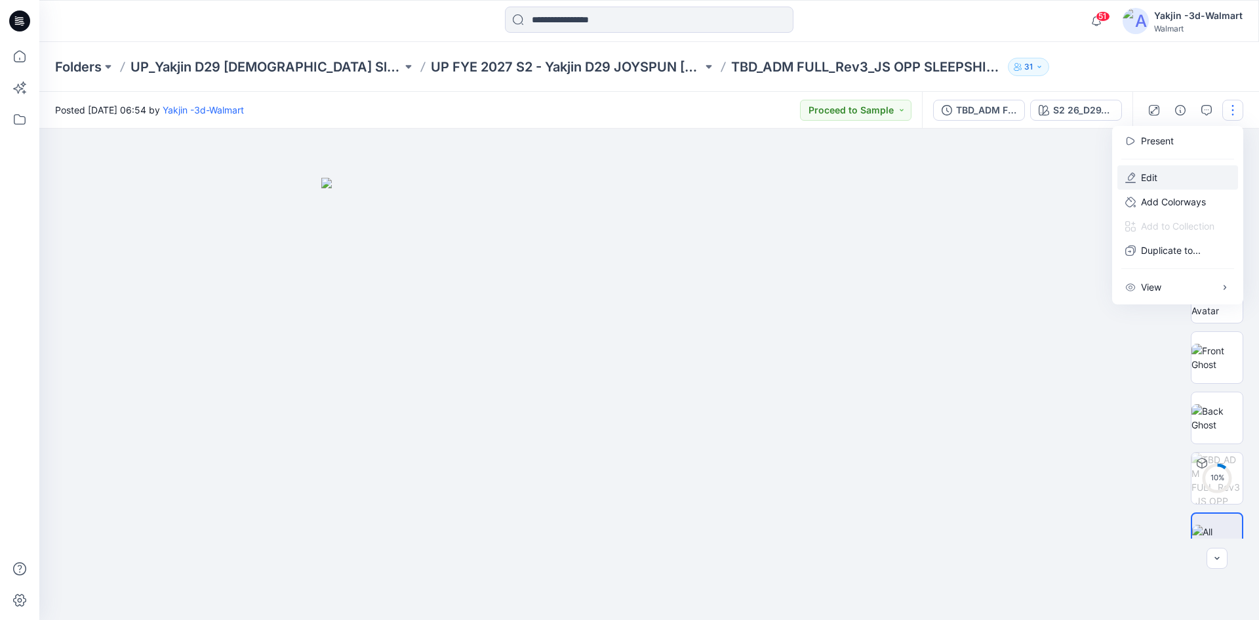
click at [1161, 174] on button "Edit" at bounding box center [1177, 177] width 121 height 24
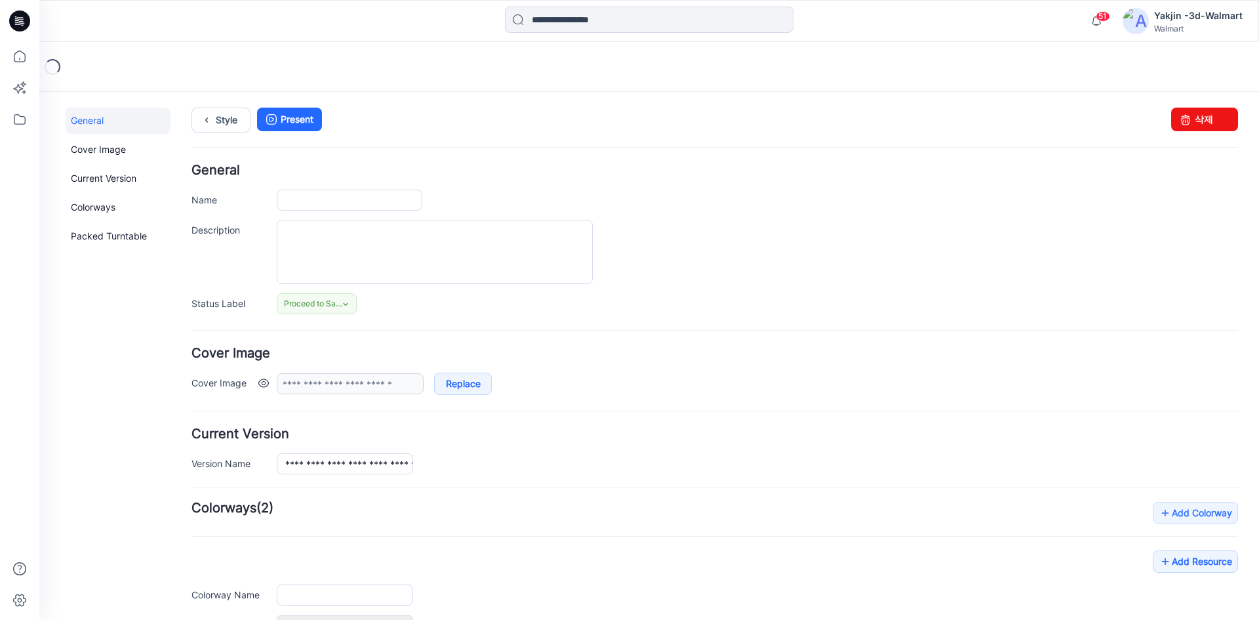
type input "**********"
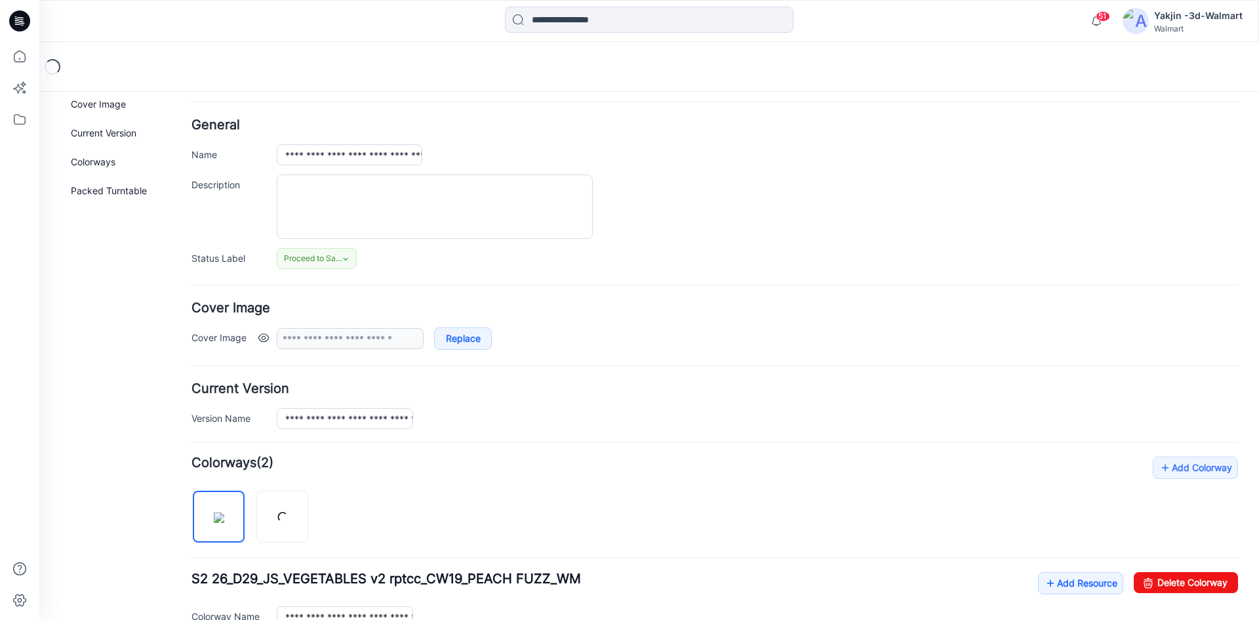
scroll to position [66, 0]
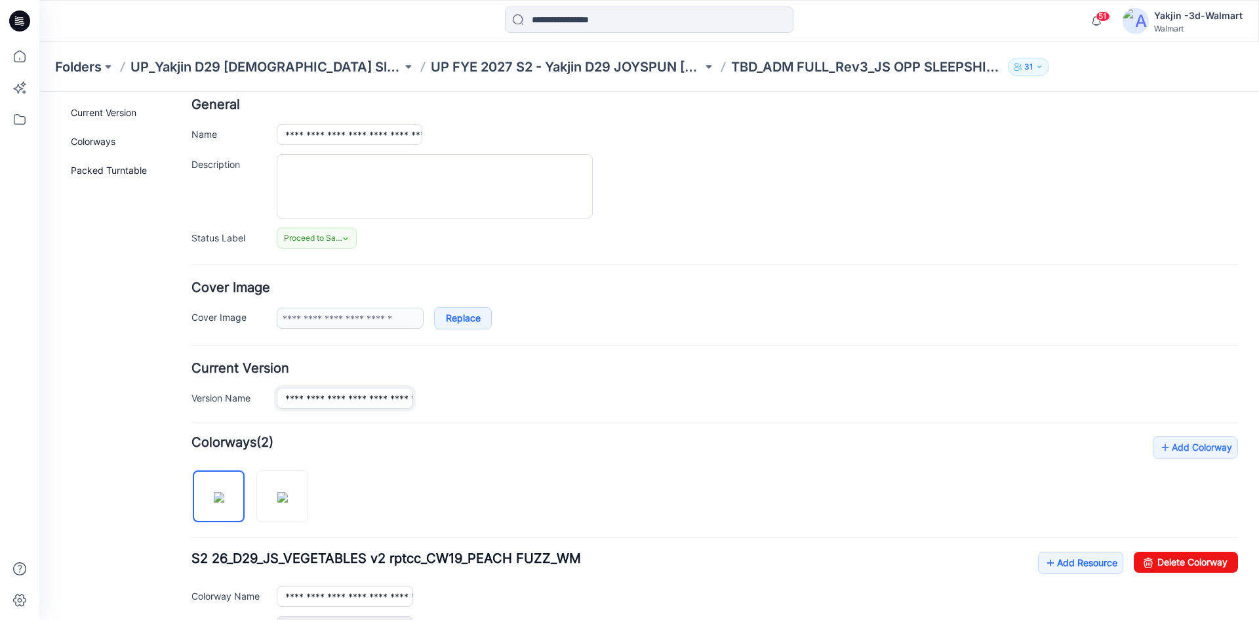
drag, startPoint x: 370, startPoint y: 400, endPoint x: 378, endPoint y: 400, distance: 7.9
click at [377, 400] on input "**********" at bounding box center [345, 398] width 136 height 21
click at [376, 398] on input "**********" at bounding box center [345, 398] width 136 height 21
click at [377, 397] on input "**********" at bounding box center [345, 398] width 136 height 21
click at [375, 395] on input "**********" at bounding box center [345, 398] width 136 height 21
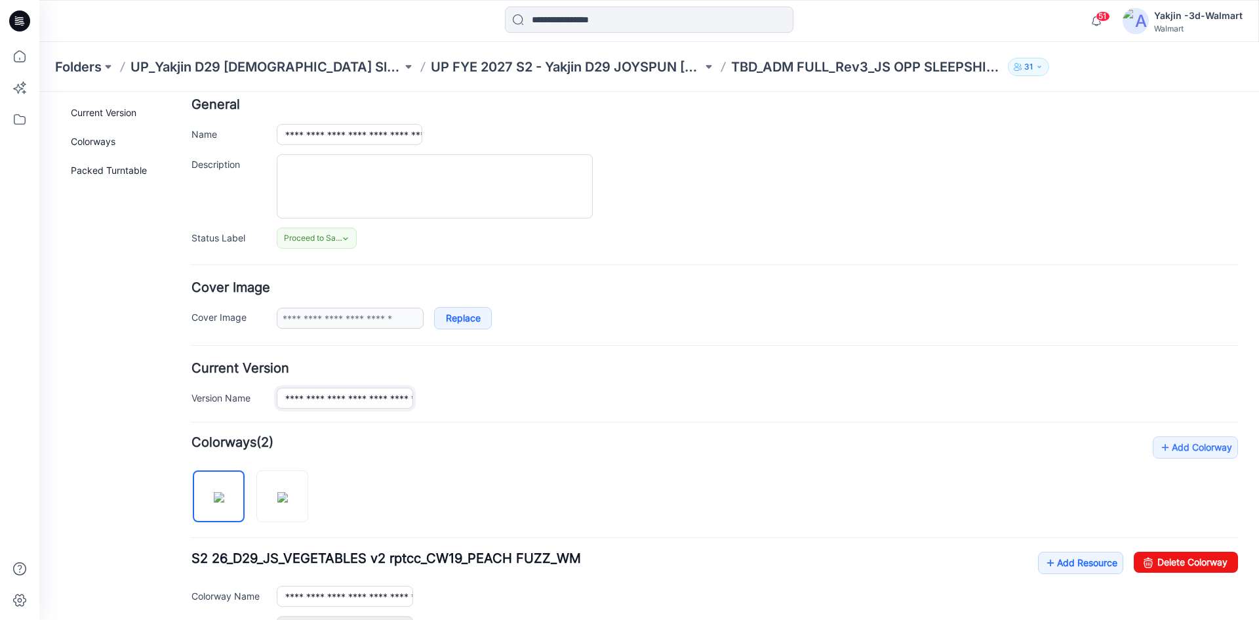
type input "**********"
click at [357, 422] on hr at bounding box center [714, 422] width 1047 height 1
click at [358, 396] on input "**********" at bounding box center [345, 398] width 136 height 21
click at [399, 134] on input "**********" at bounding box center [350, 134] width 146 height 21
paste input "text"
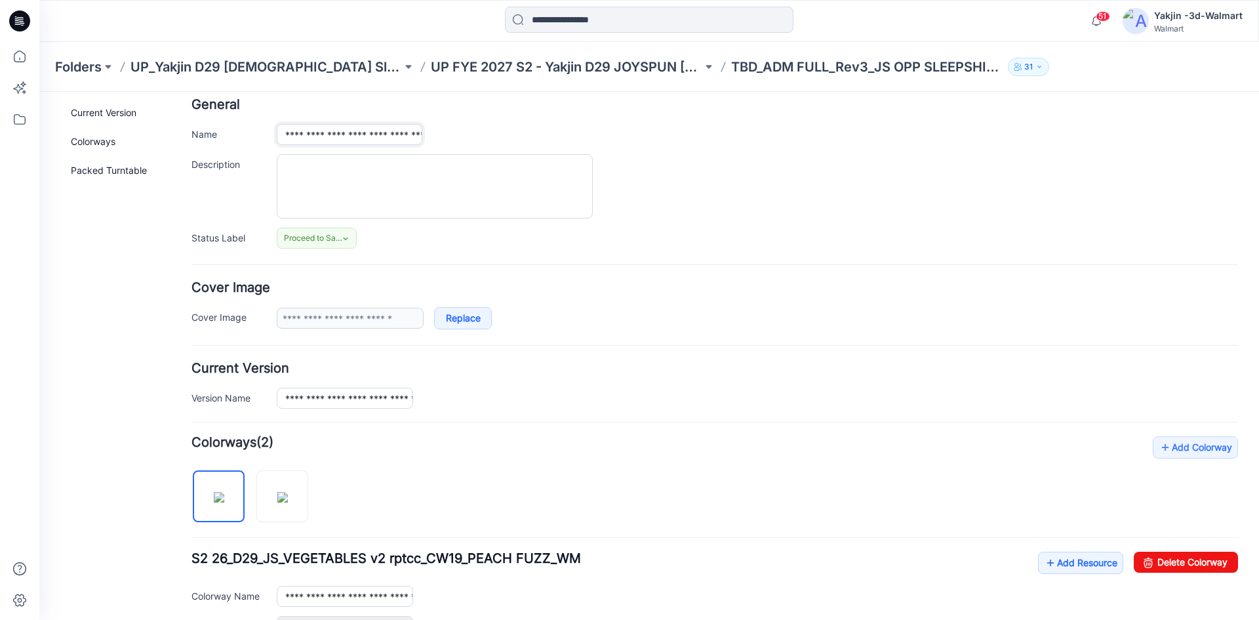
scroll to position [0, 51]
type input "**********"
click at [466, 137] on div "**********" at bounding box center [757, 134] width 961 height 21
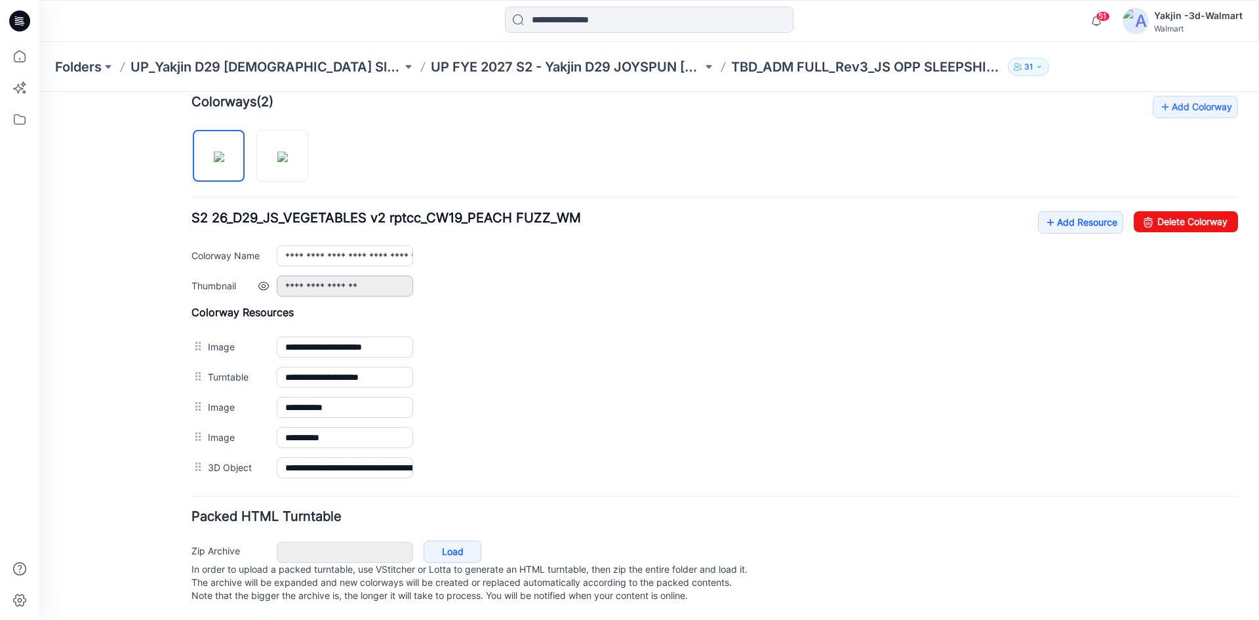
scroll to position [419, 0]
click at [288, 151] on img at bounding box center [282, 156] width 10 height 10
click at [224, 151] on img at bounding box center [219, 156] width 10 height 10
click at [277, 151] on img at bounding box center [282, 156] width 10 height 10
click at [214, 152] on img at bounding box center [219, 156] width 10 height 10
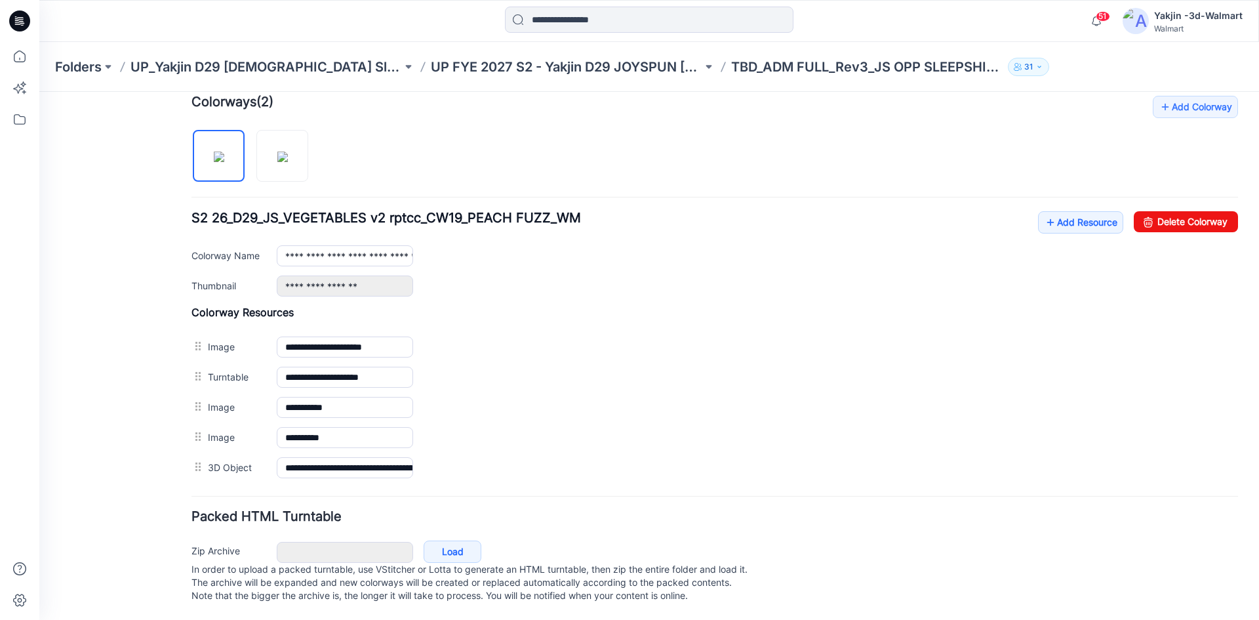
click at [256, 146] on div at bounding box center [254, 149] width 127 height 68
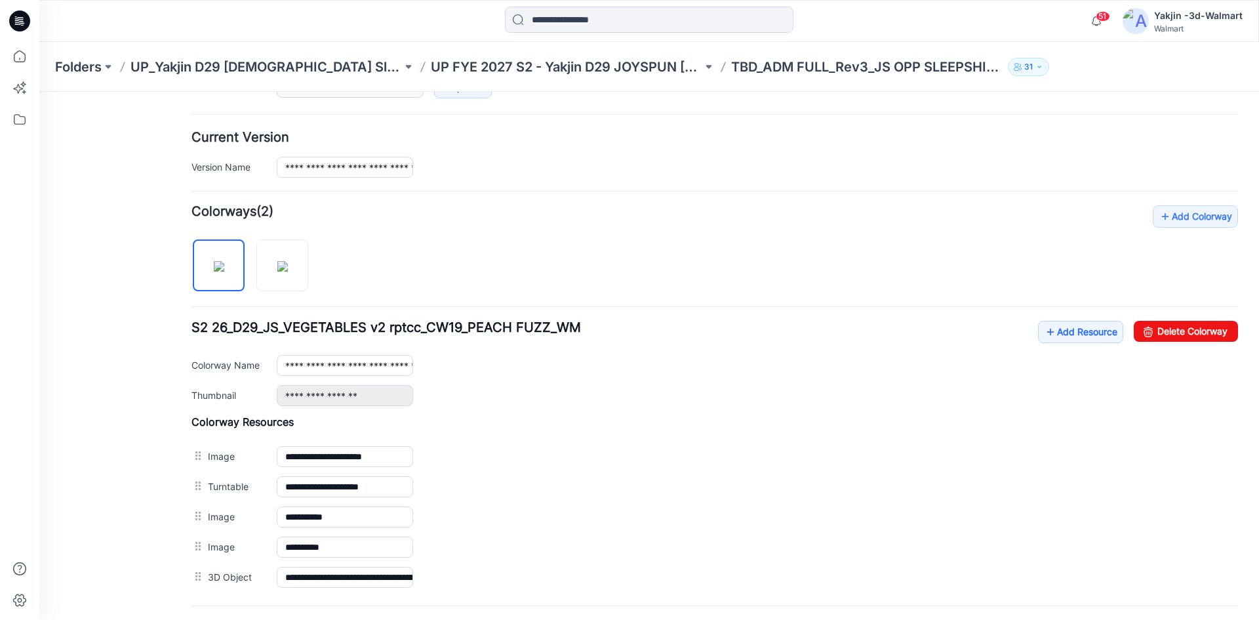
scroll to position [288, 0]
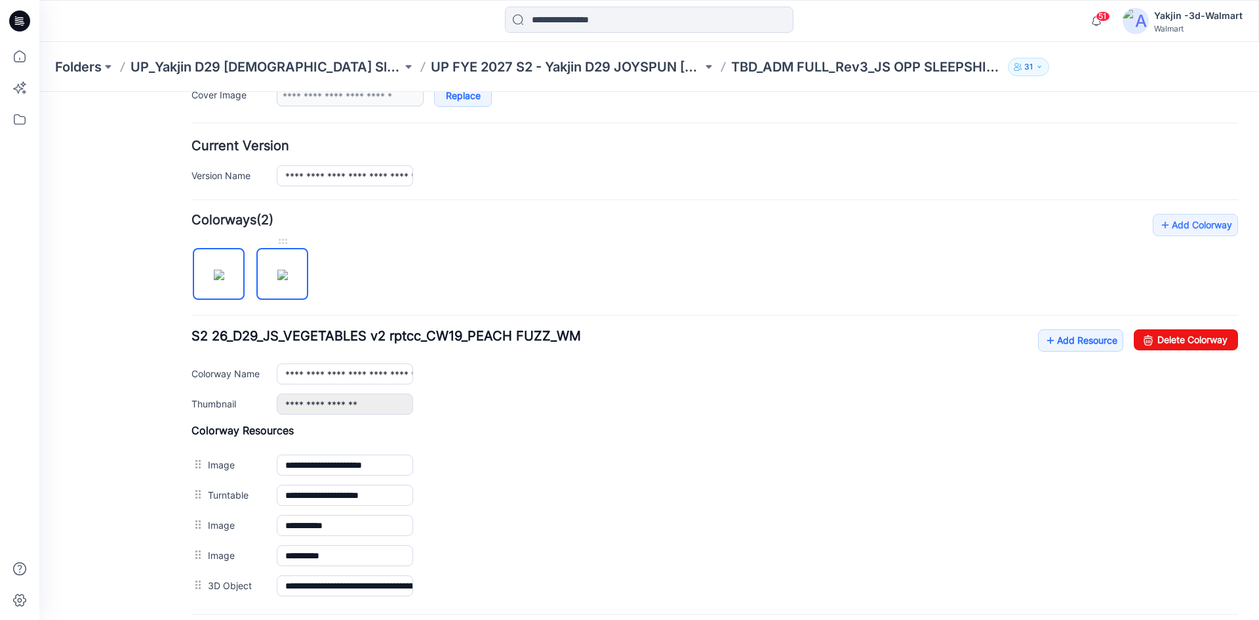
click at [277, 272] on img at bounding box center [282, 274] width 10 height 10
type input "**********"
click at [1058, 340] on link "Add Resource" at bounding box center [1080, 340] width 85 height 22
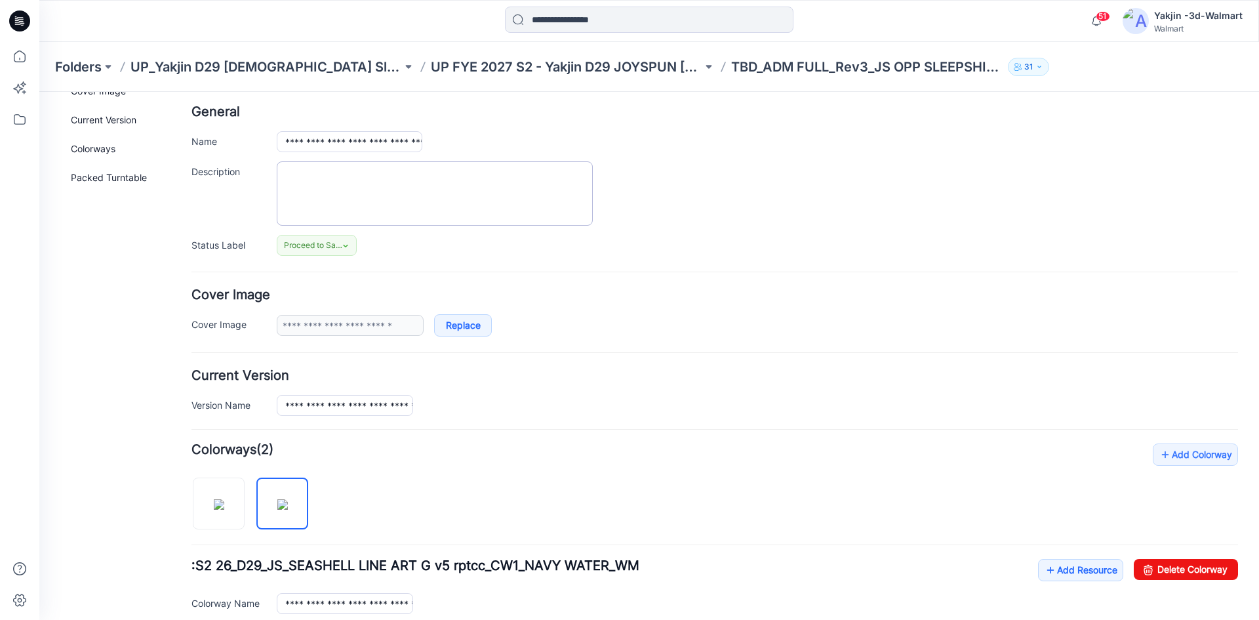
scroll to position [0, 0]
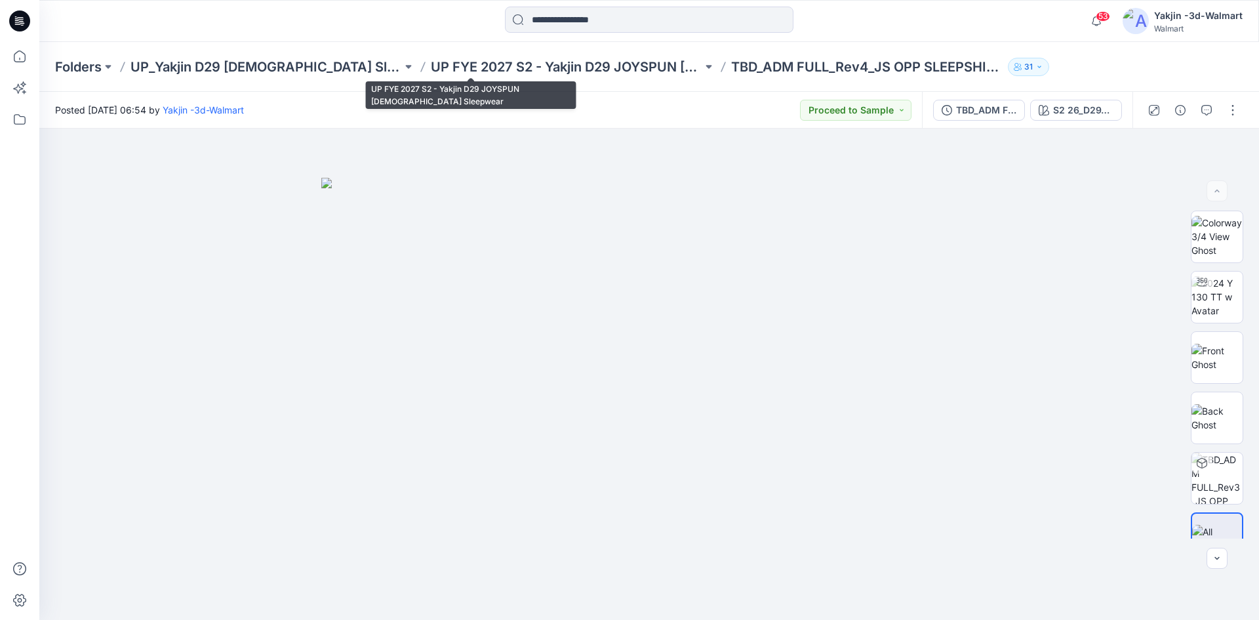
click at [431, 64] on p "UP FYE 2027 S2 - Yakjin D29 JOYSPUN [DEMOGRAPHIC_DATA] Sleepwear" at bounding box center [566, 67] width 271 height 18
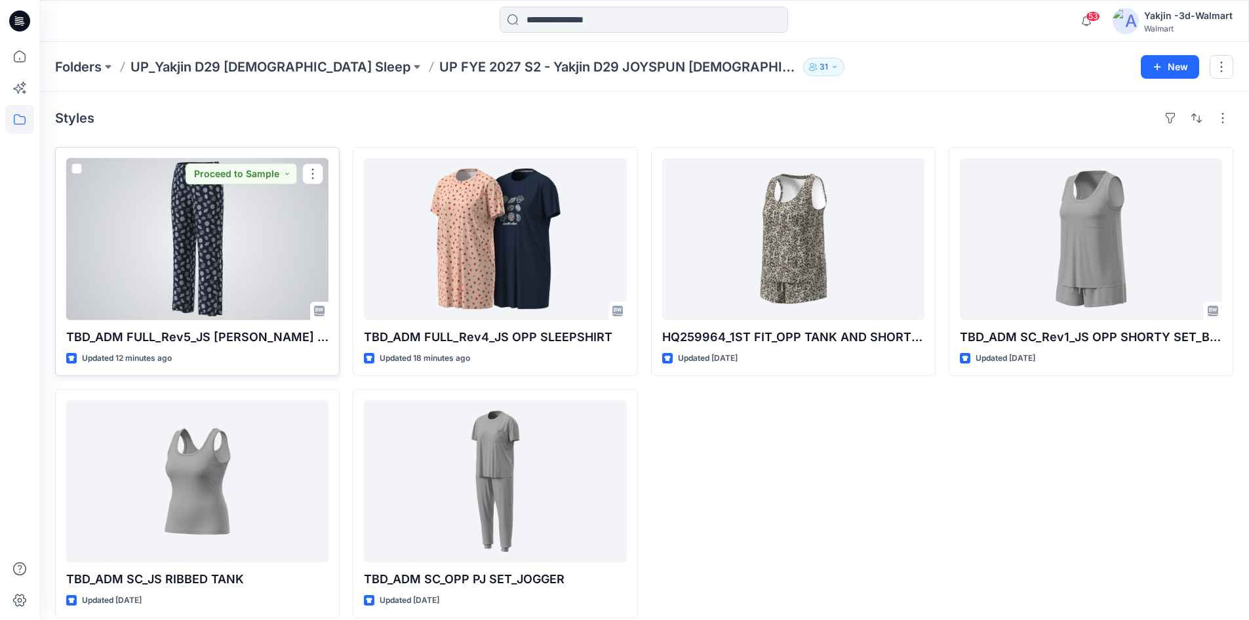
click at [193, 279] on div at bounding box center [197, 239] width 262 height 162
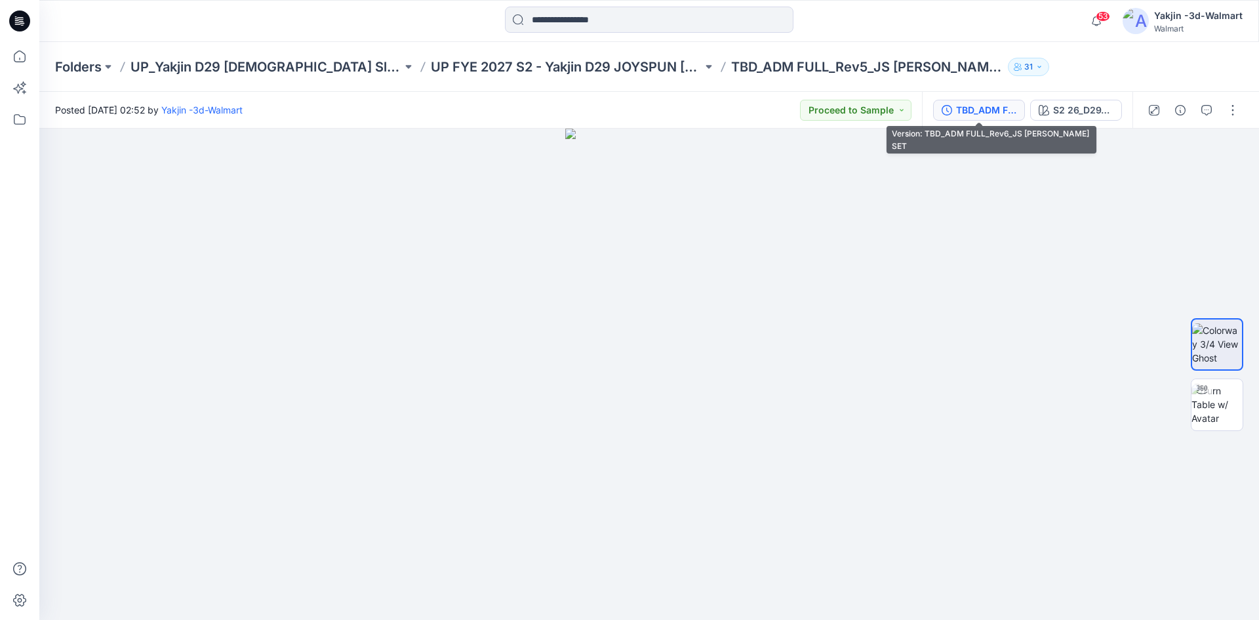
click at [975, 114] on div "TBD_ADM FULL_Rev6_JS [PERSON_NAME] SET" at bounding box center [986, 110] width 60 height 14
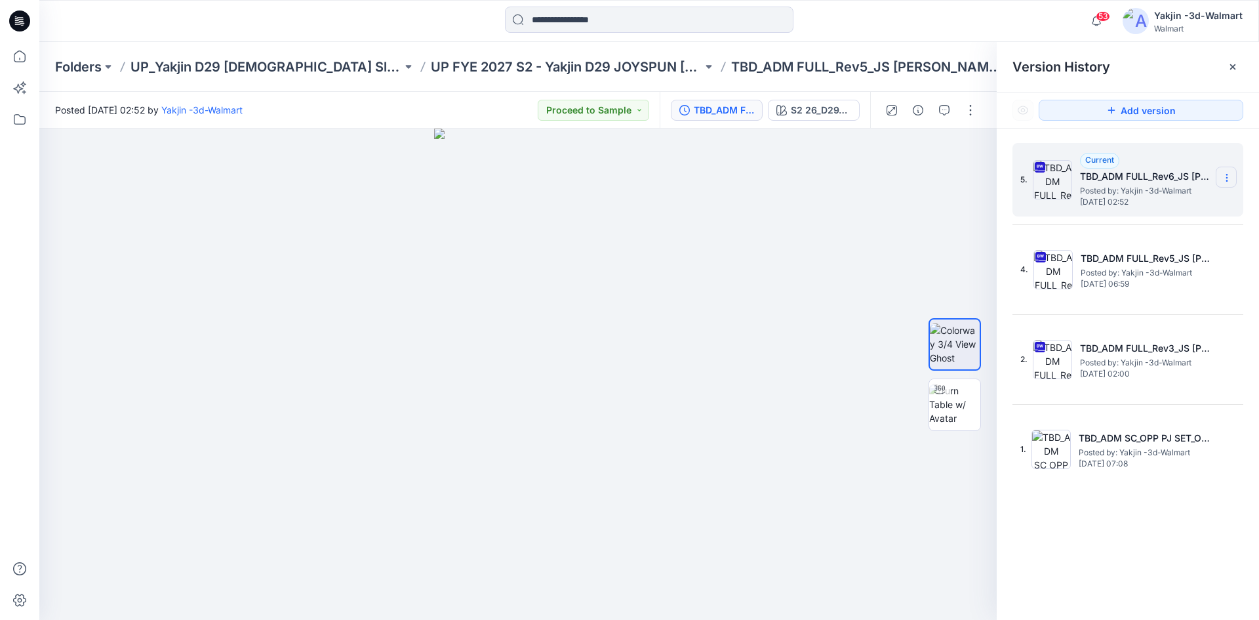
click at [1235, 176] on section at bounding box center [1226, 177] width 21 height 21
click at [1124, 286] on span "Delete Version" at bounding box center [1136, 288] width 61 height 16
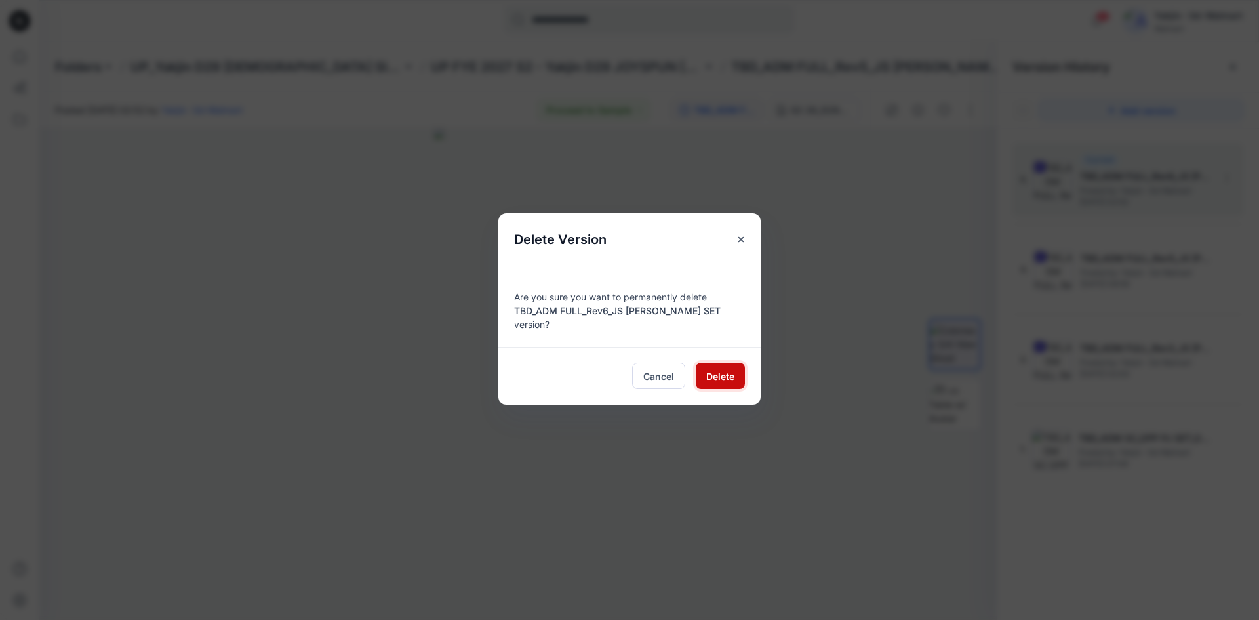
click at [719, 369] on span "Delete" at bounding box center [720, 376] width 28 height 14
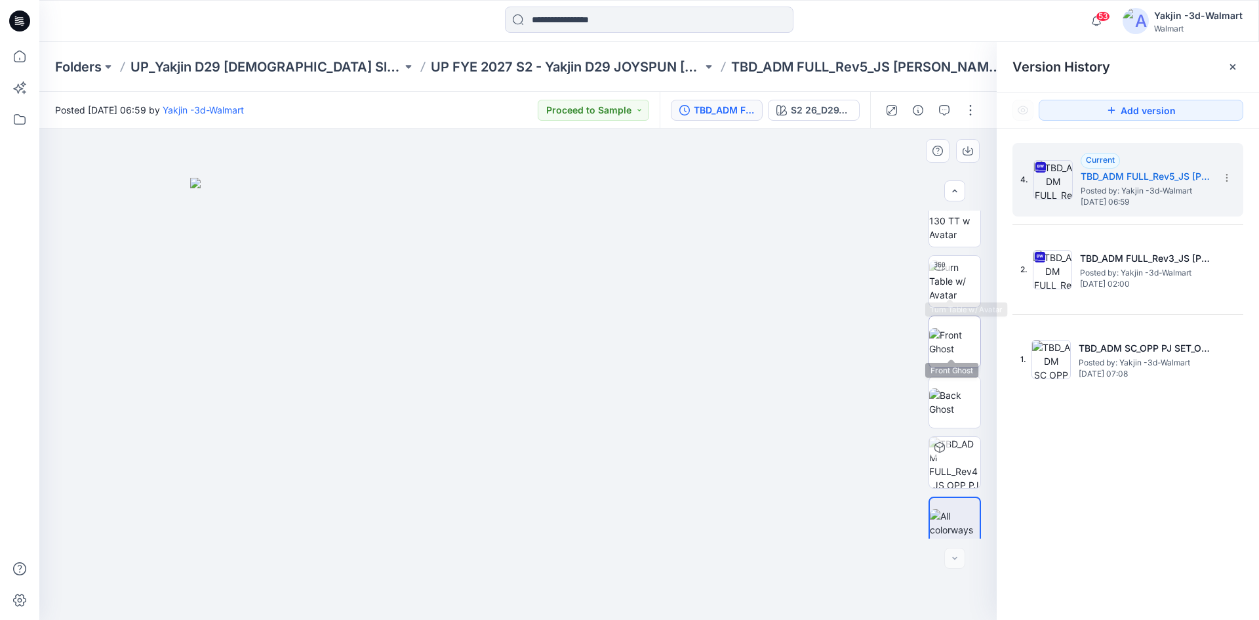
scroll to position [147, 0]
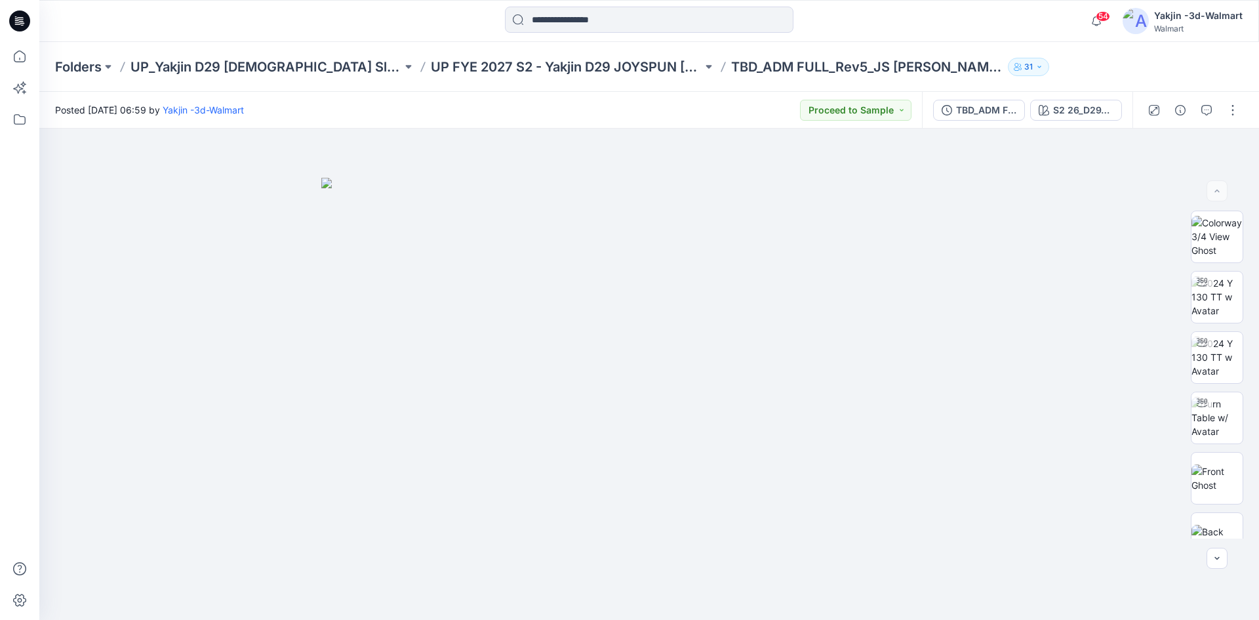
drag, startPoint x: 1233, startPoint y: 115, endPoint x: 1224, endPoint y: 122, distance: 11.7
click at [1233, 115] on button "button" at bounding box center [1232, 110] width 21 height 21
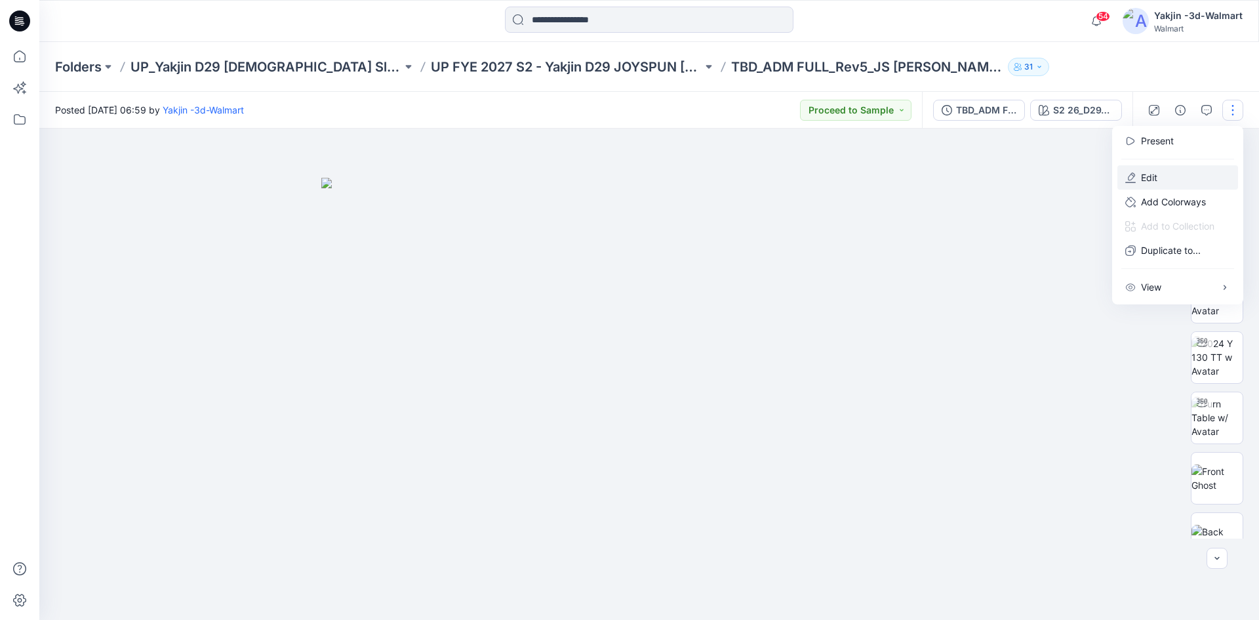
click at [1135, 177] on icon "button" at bounding box center [1130, 177] width 10 height 10
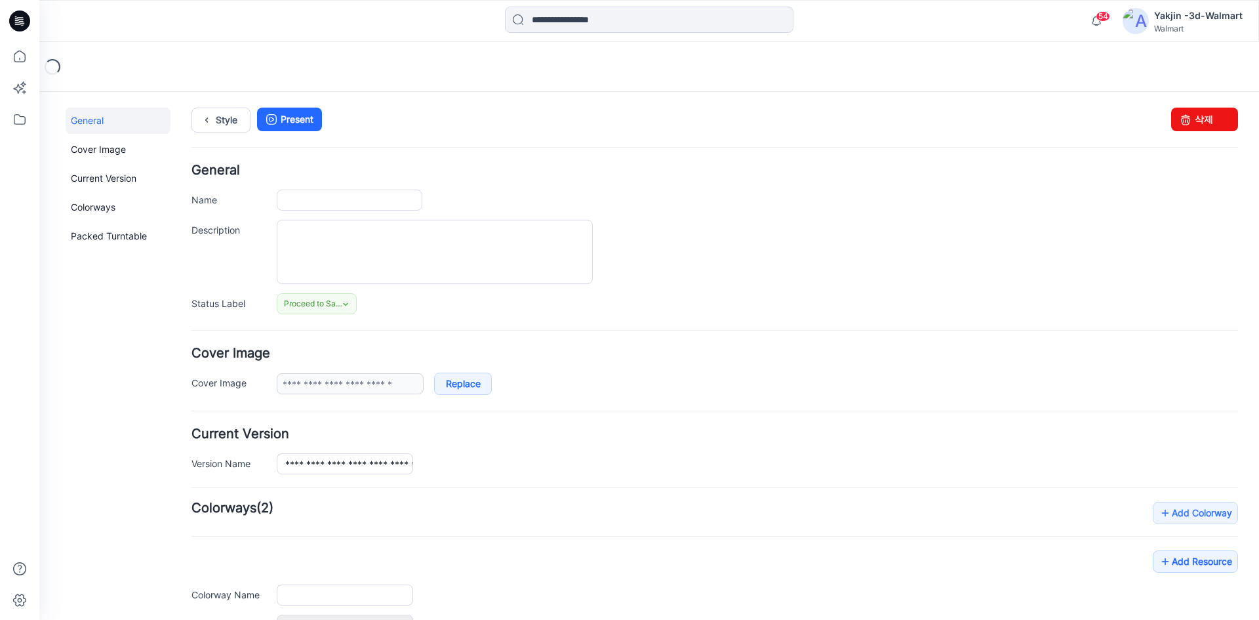
type input "**********"
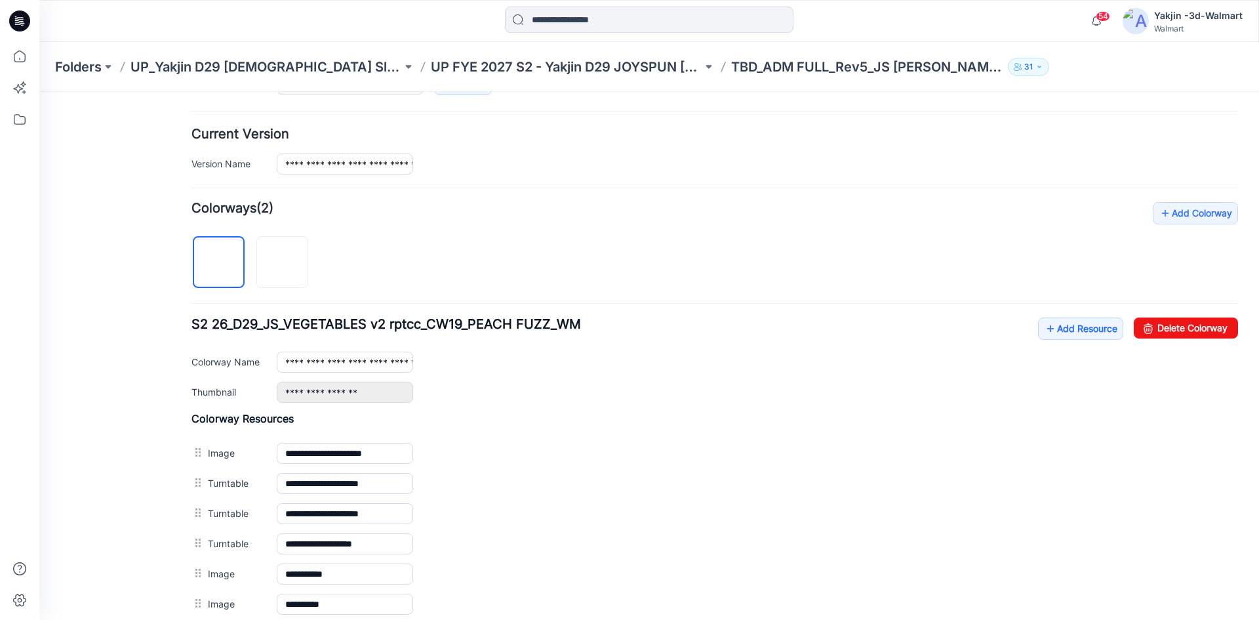
scroll to position [393, 0]
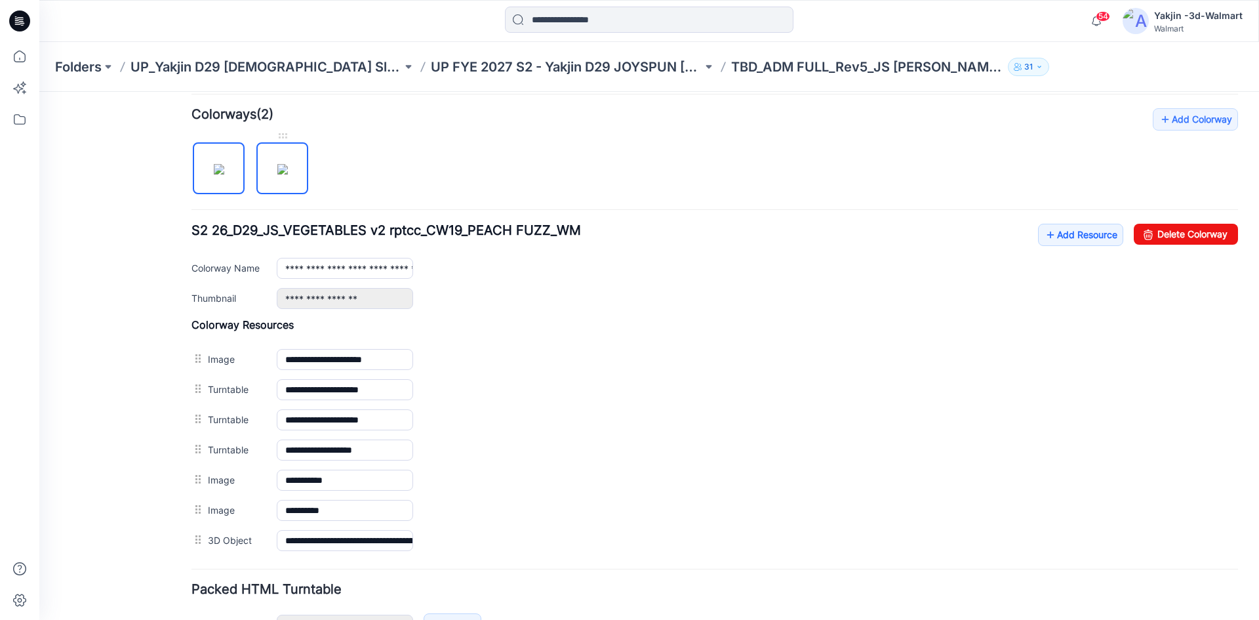
click at [288, 174] on img at bounding box center [282, 169] width 10 height 10
type input "**********"
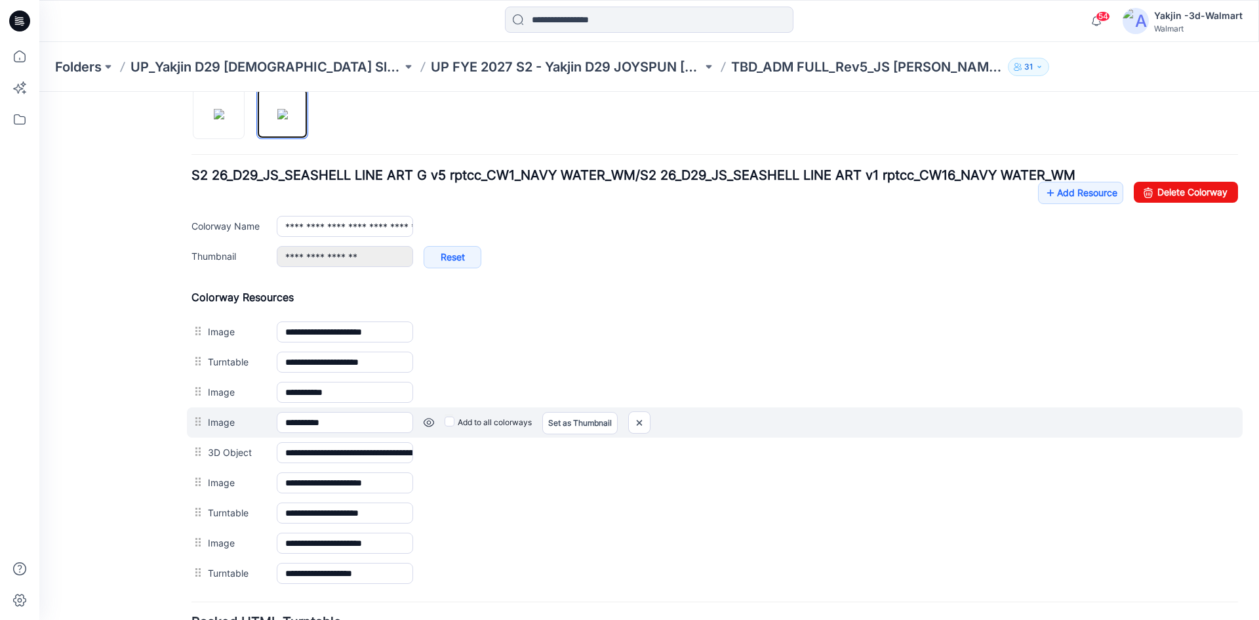
scroll to position [525, 0]
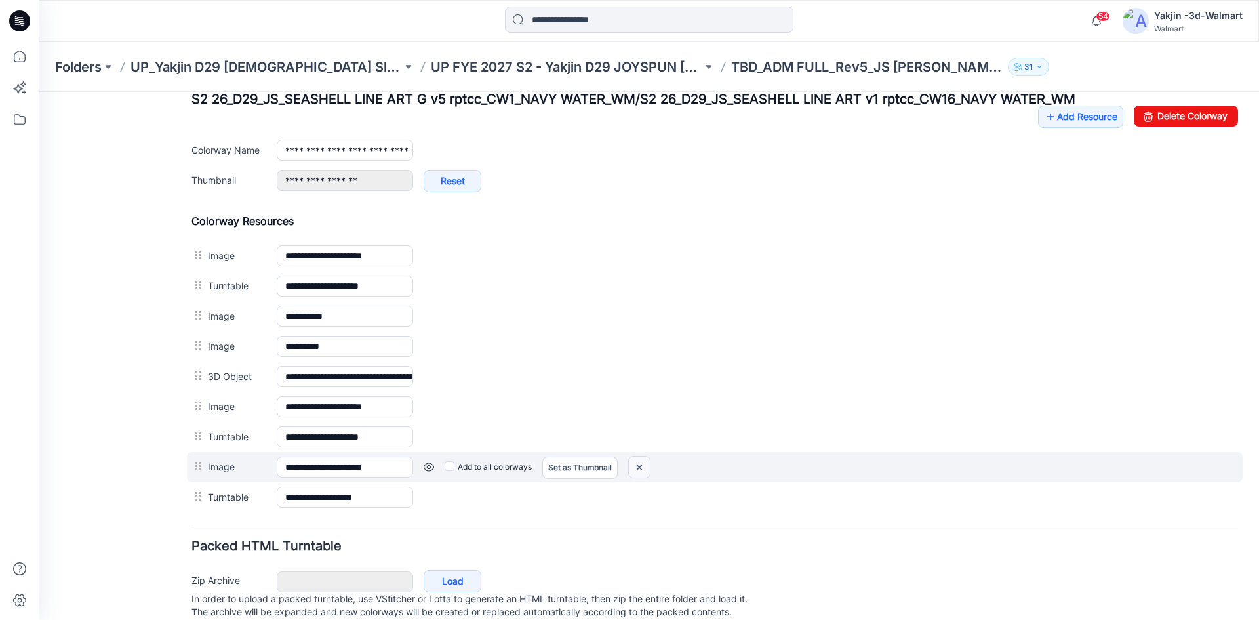
click at [643, 464] on img at bounding box center [639, 467] width 21 height 22
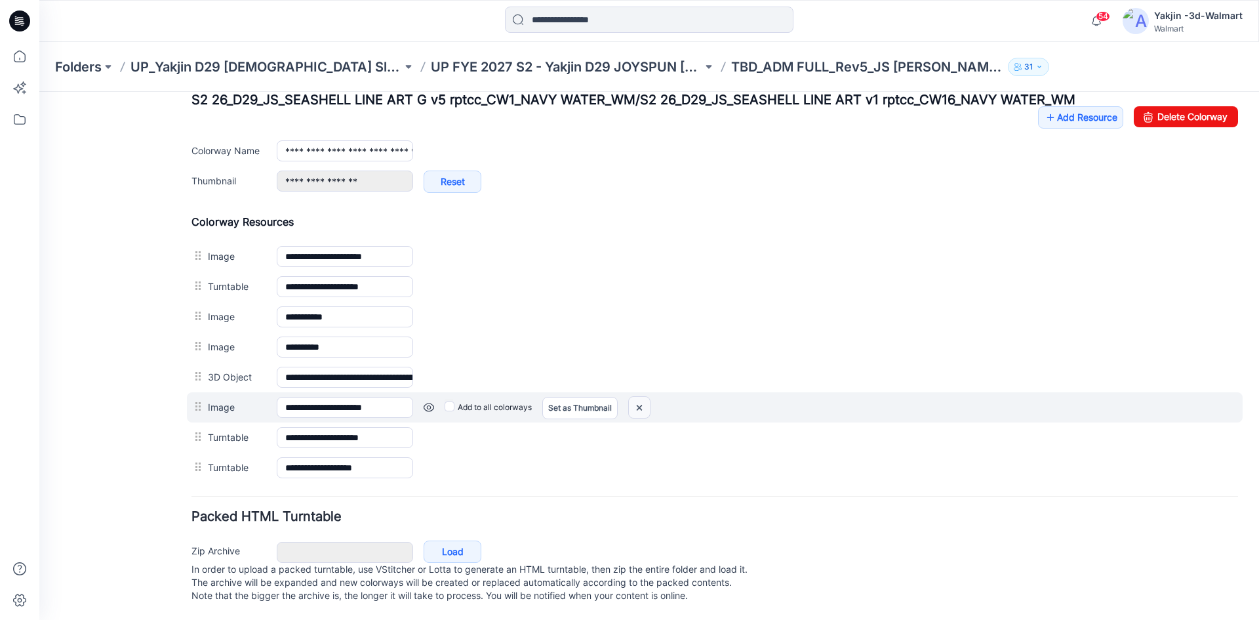
drag, startPoint x: 647, startPoint y: 403, endPoint x: 737, endPoint y: 157, distance: 261.8
click at [647, 403] on img at bounding box center [639, 408] width 21 height 22
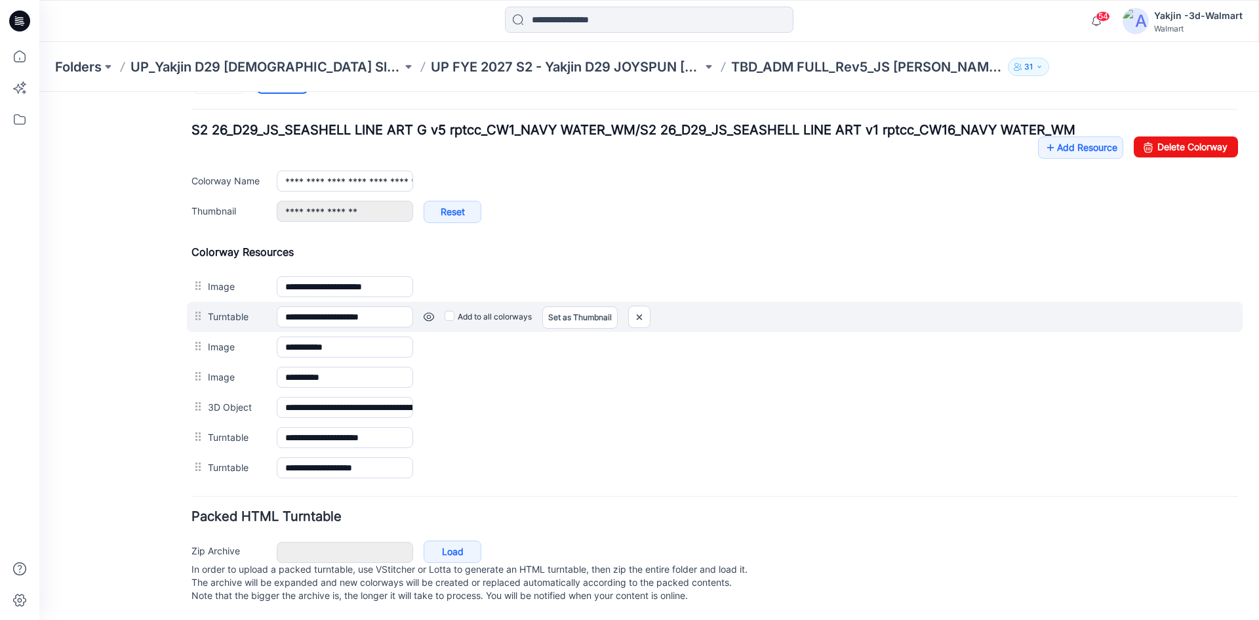
scroll to position [492, 0]
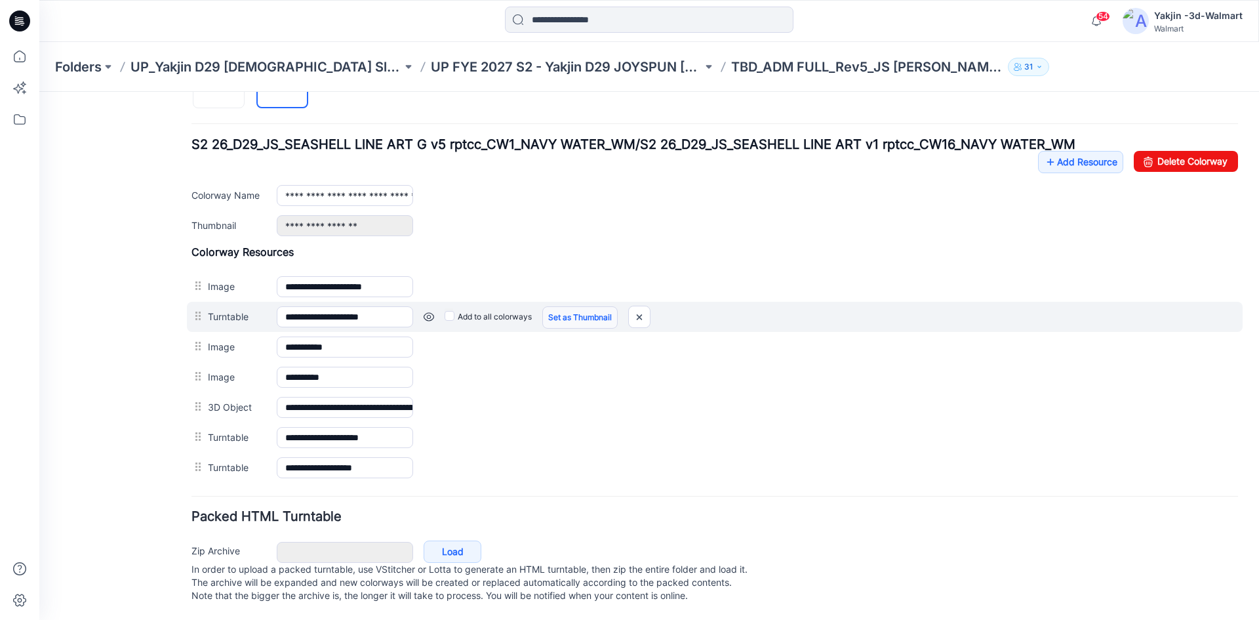
click at [572, 306] on link "Set as Thumbnail" at bounding box center [579, 317] width 75 height 22
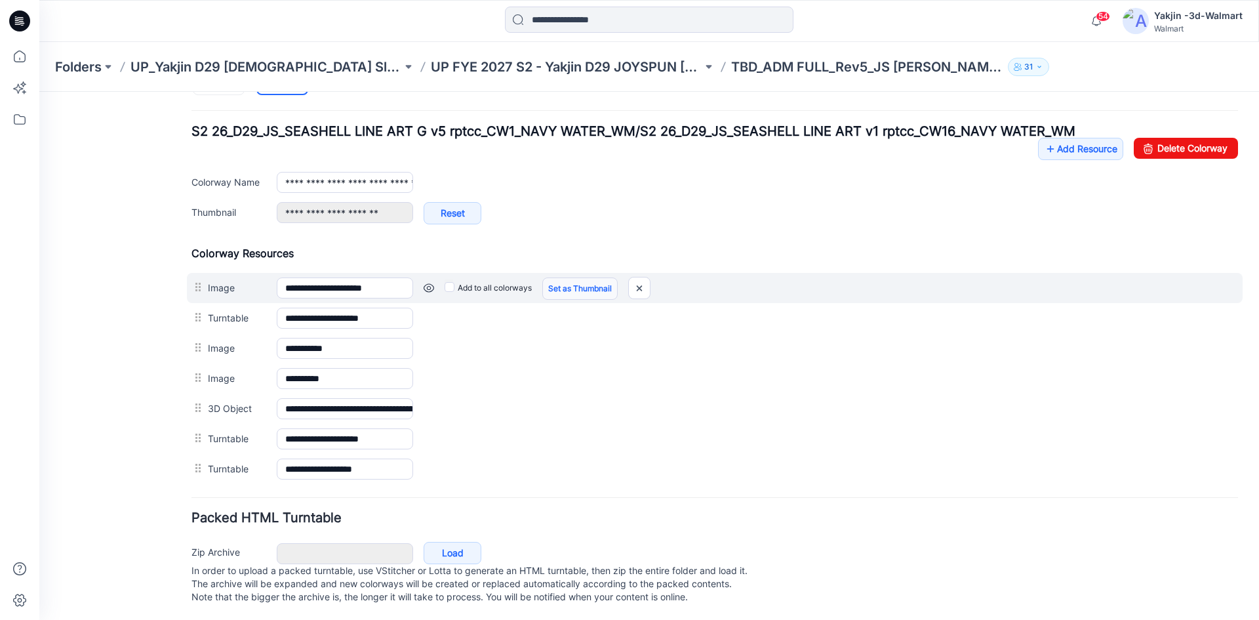
click at [574, 289] on link "Set as Thumbnail" at bounding box center [579, 288] width 75 height 22
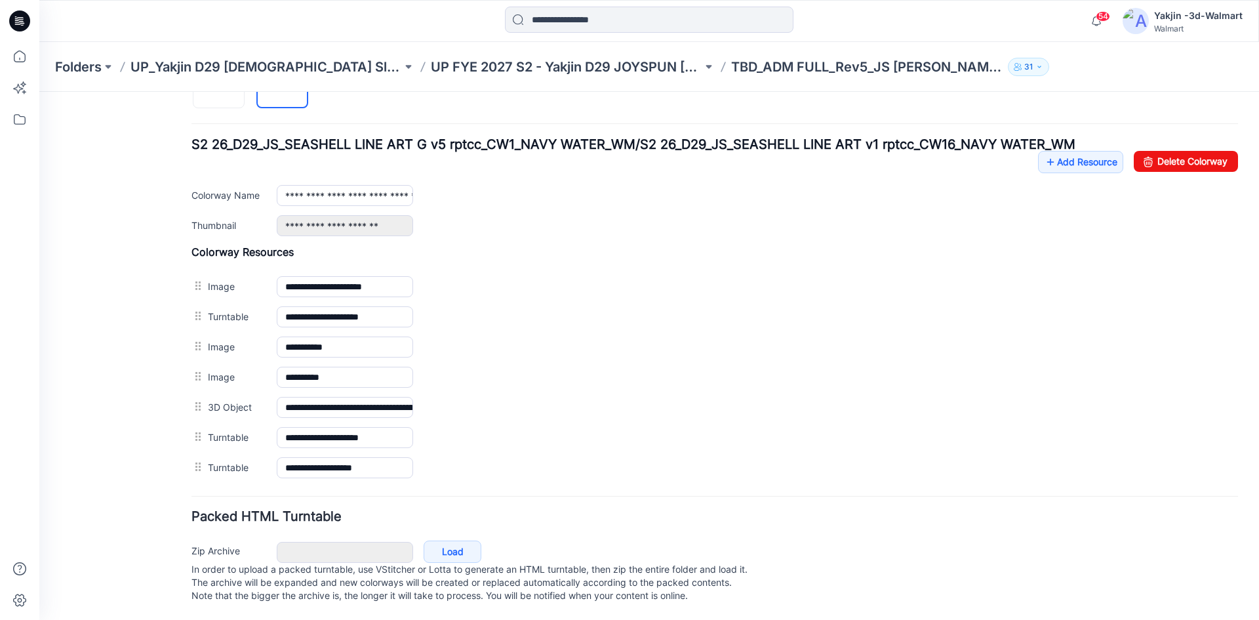
type input "**********"
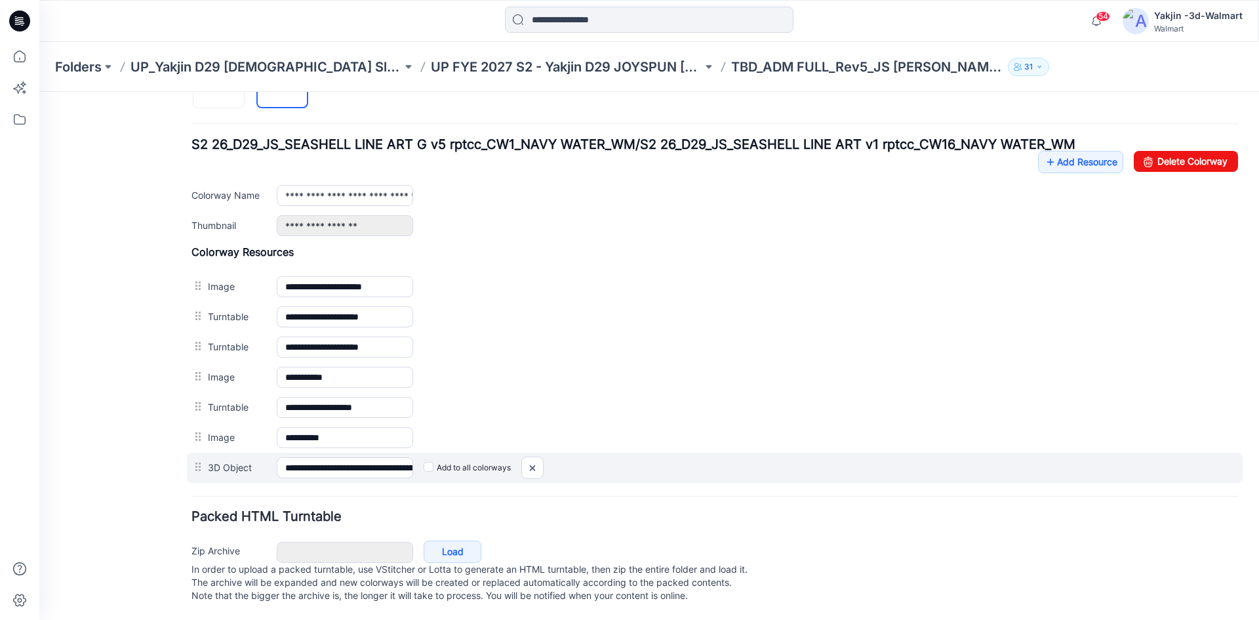
click at [205, 457] on div at bounding box center [199, 467] width 16 height 20
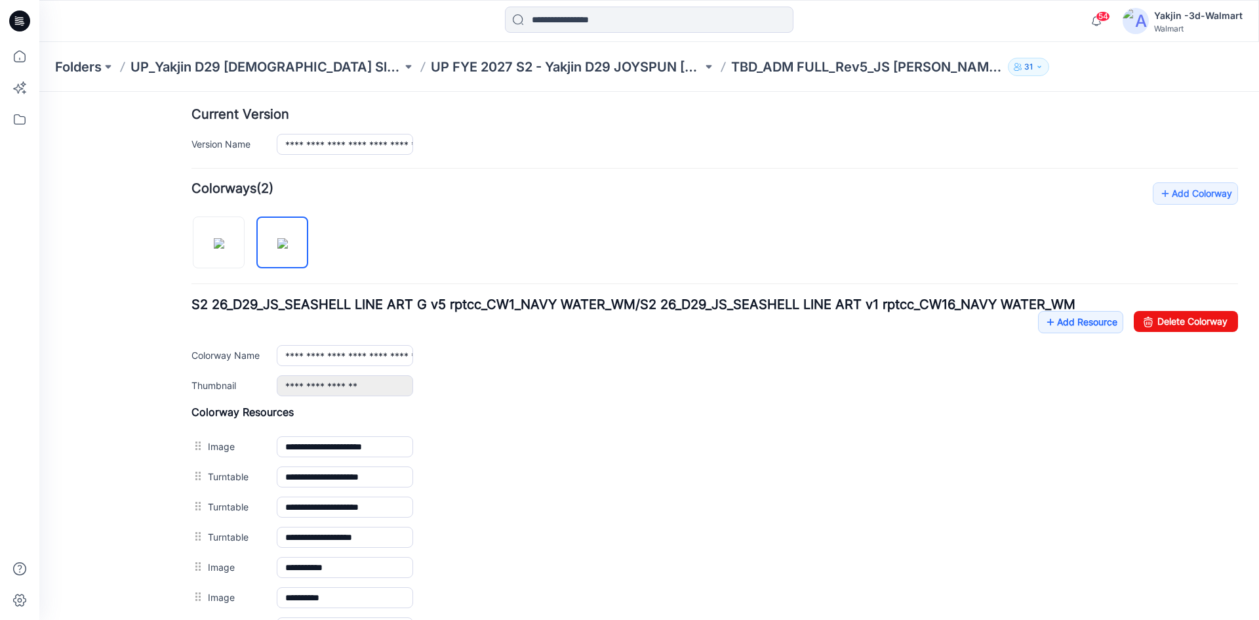
scroll to position [361, 0]
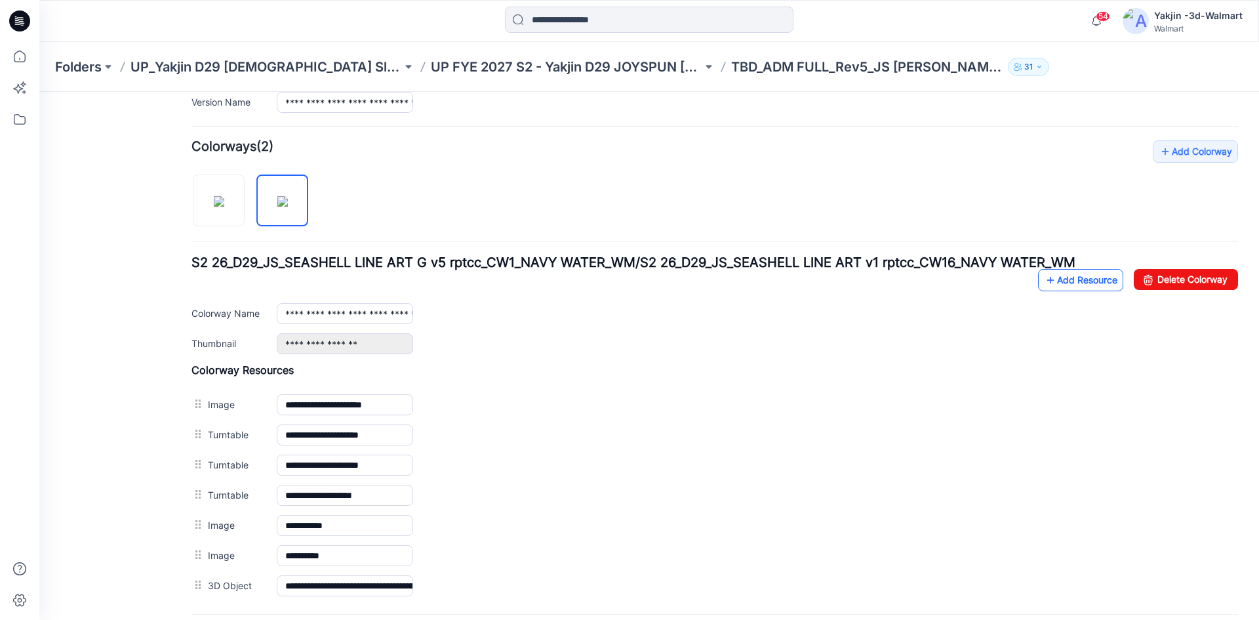
click at [1081, 282] on link "Add Resource" at bounding box center [1080, 280] width 85 height 22
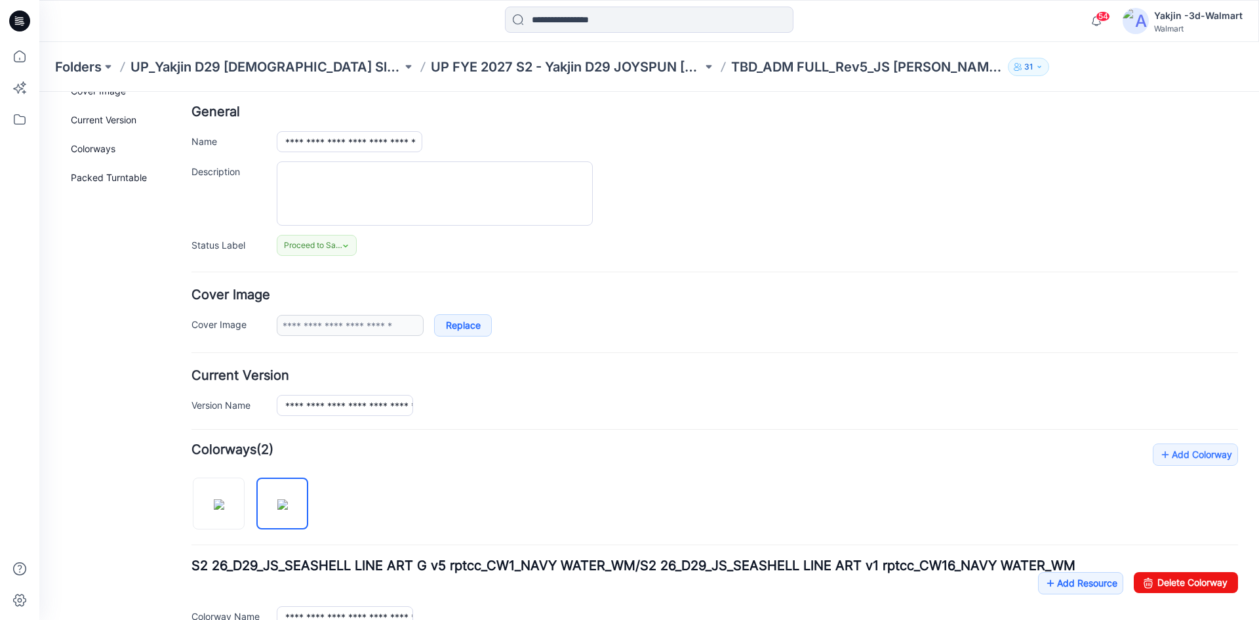
scroll to position [0, 0]
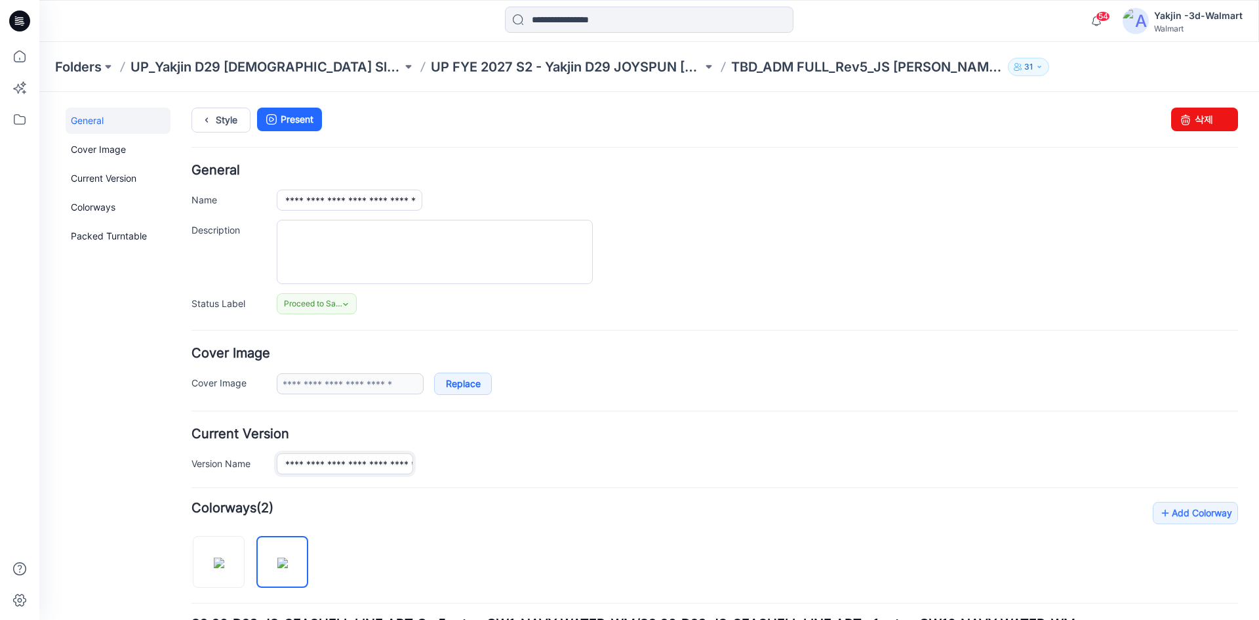
click at [379, 469] on input "**********" at bounding box center [345, 463] width 136 height 21
type input "**********"
click at [398, 201] on input "**********" at bounding box center [350, 200] width 146 height 21
paste input "text"
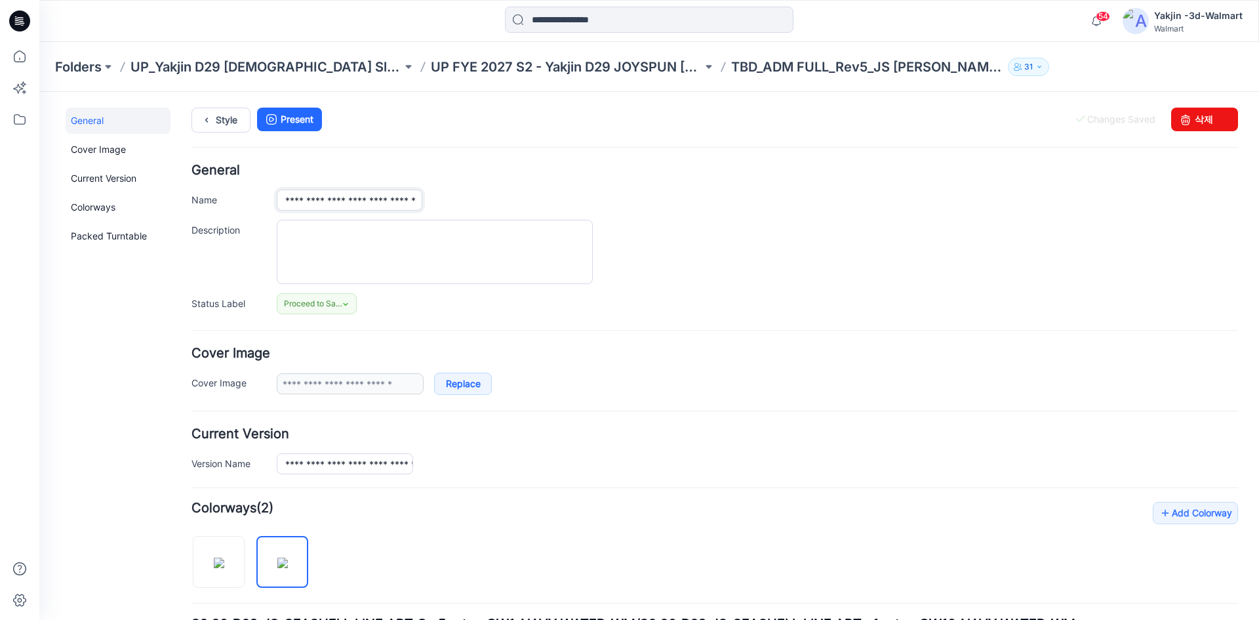
type input "**********"
click at [455, 179] on div "**********" at bounding box center [714, 239] width 1047 height 150
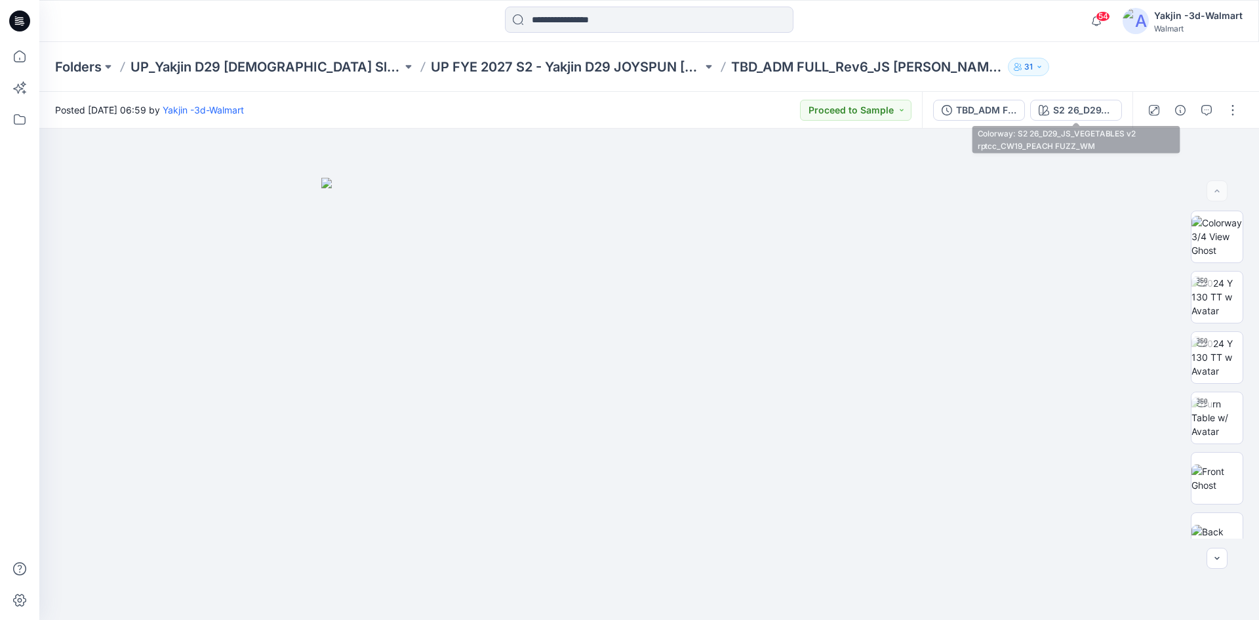
click at [1053, 113] on button "S2 26_D29_JS_VEGETABLES v2 rptcc_CW19_PEACH FUZZ_WM" at bounding box center [1076, 110] width 92 height 21
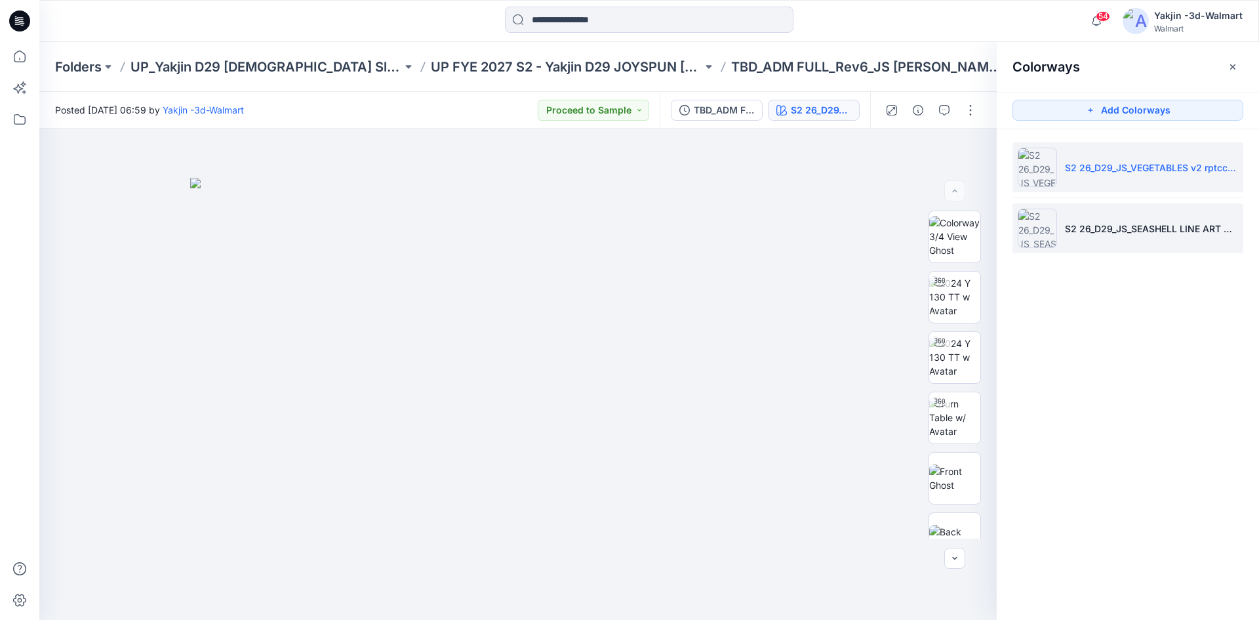
click at [1065, 229] on p "S2 26_D29_JS_SEASHELL LINE ART G v5 rptcc_CW1_NAVY WATER_WM/S2 26_D29_JS_SEASHE…" at bounding box center [1151, 229] width 173 height 14
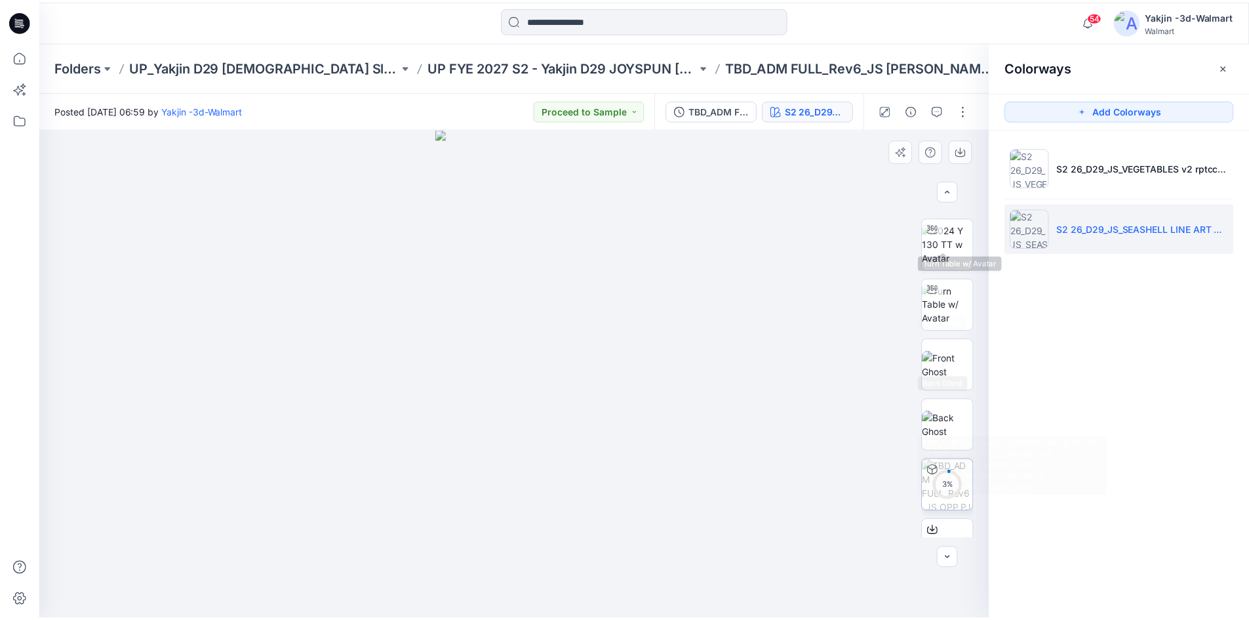
scroll to position [207, 0]
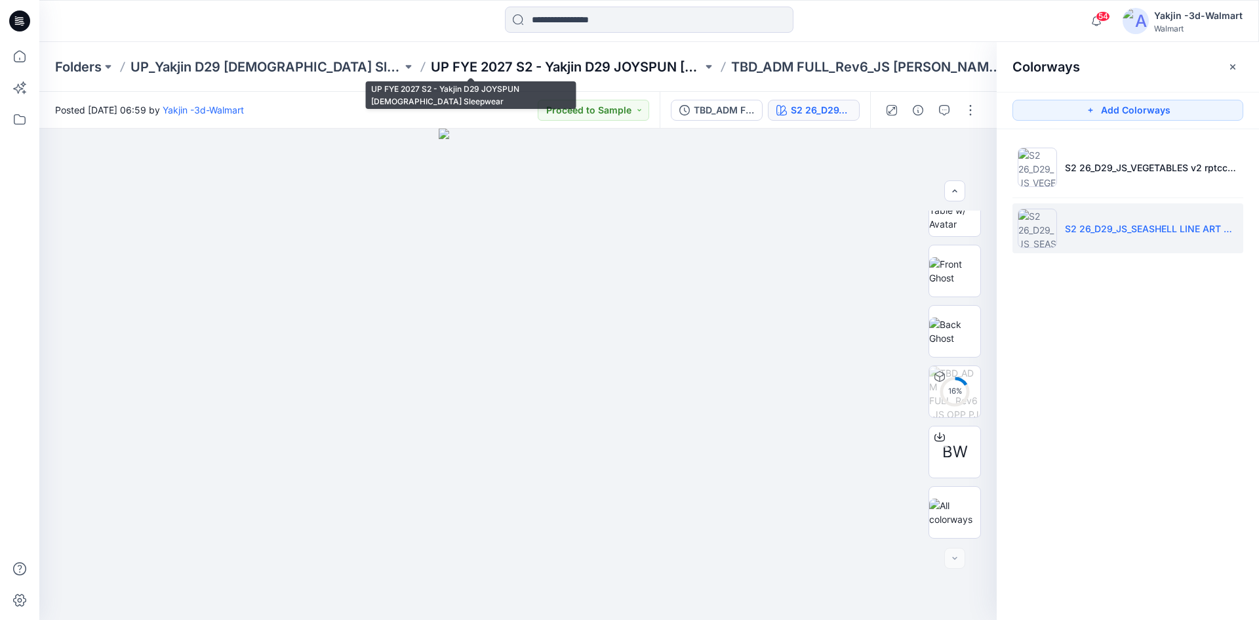
click at [526, 71] on p "UP FYE 2027 S2 - Yakjin D29 JOYSPUN [DEMOGRAPHIC_DATA] Sleepwear" at bounding box center [566, 67] width 271 height 18
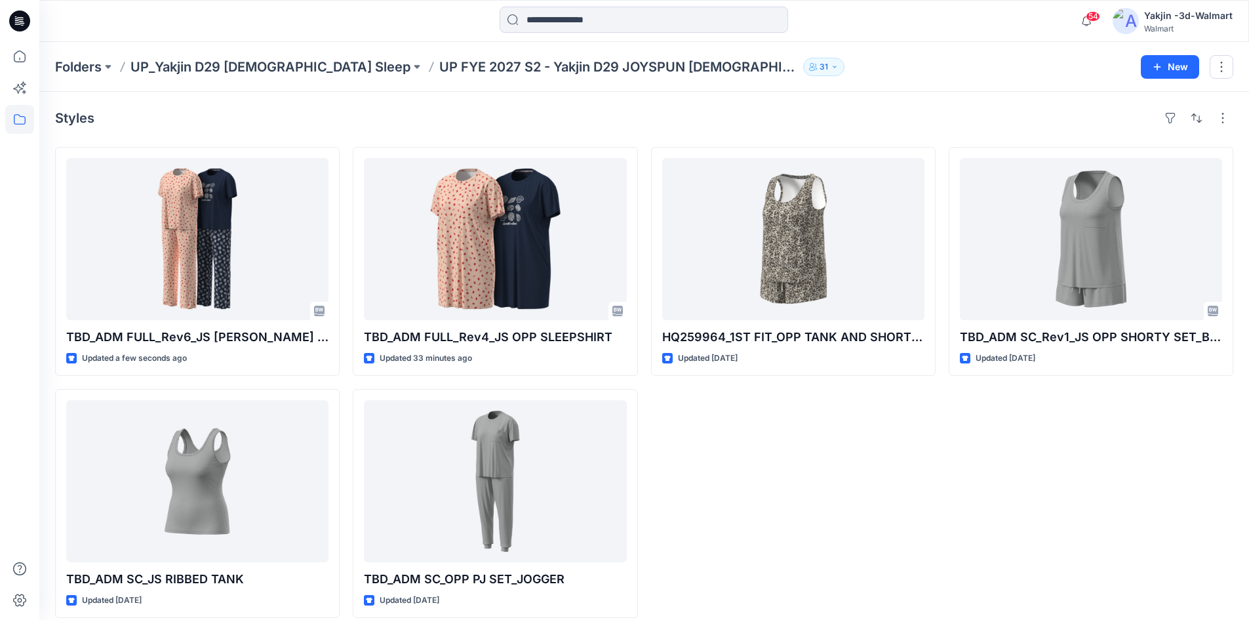
click at [244, 28] on div at bounding box center [190, 21] width 302 height 29
click at [693, 469] on div "HQ259964_1ST FIT_OPP TANK AND SHORTSLEEP SET Updated [DATE]" at bounding box center [793, 382] width 285 height 471
click at [711, 520] on div "HQ259964_1ST FIT_OPP TANK AND SHORTSLEEP SET Updated [DATE]" at bounding box center [793, 382] width 285 height 471
